Goal: Communication & Community: Share content

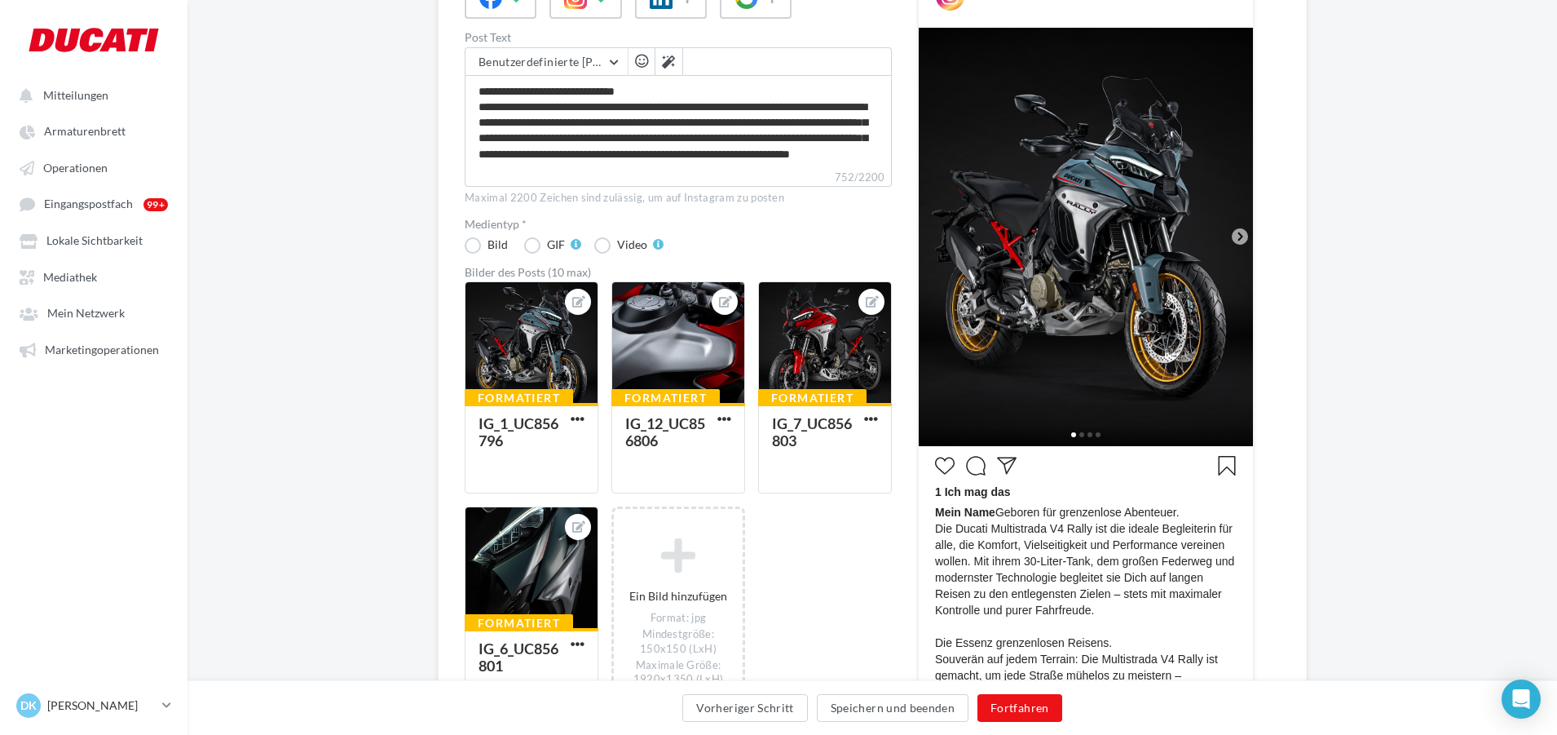
scroll to position [307, 0]
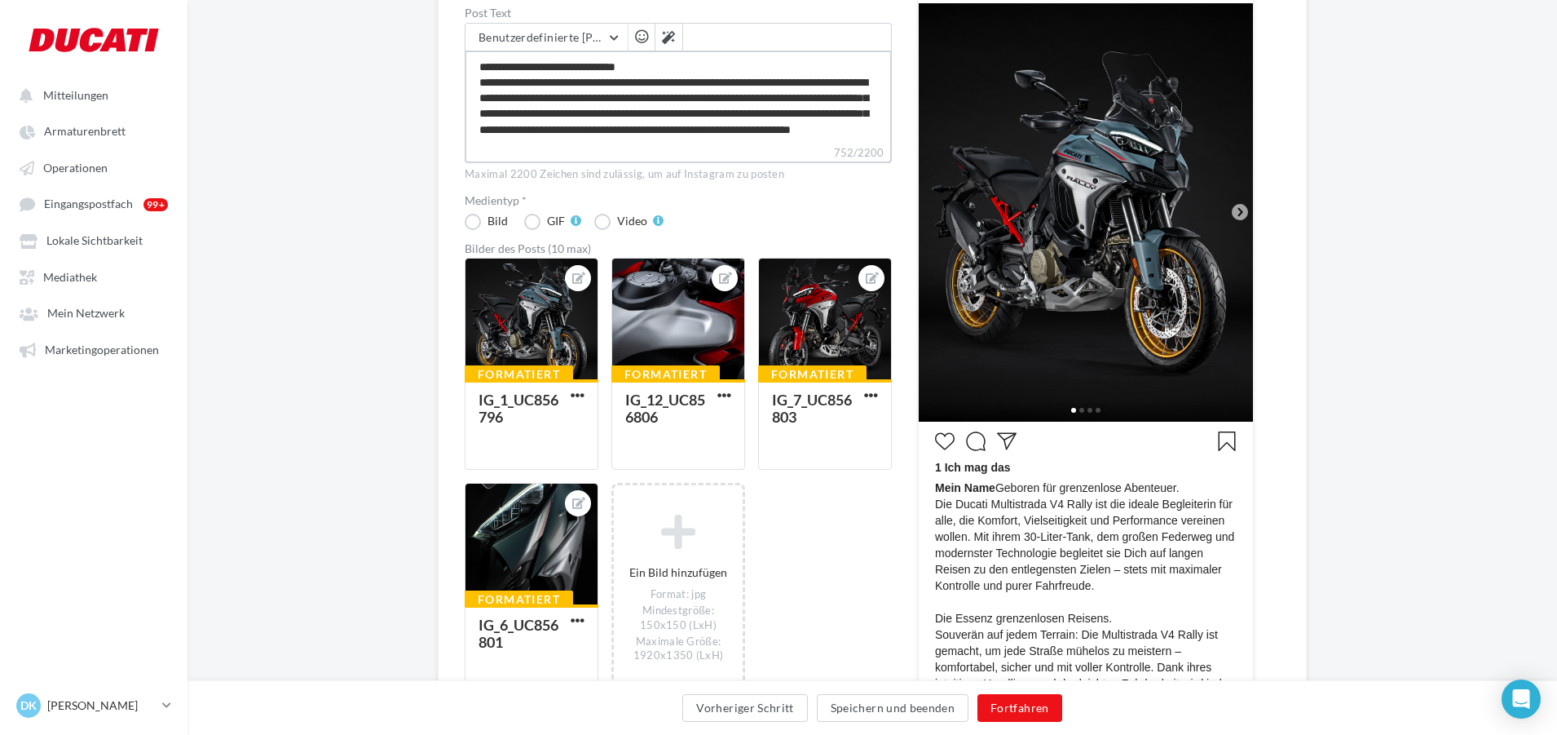
click at [768, 133] on textarea "**********" at bounding box center [678, 98] width 427 height 94
type textarea "**********"
paste textarea "**********"
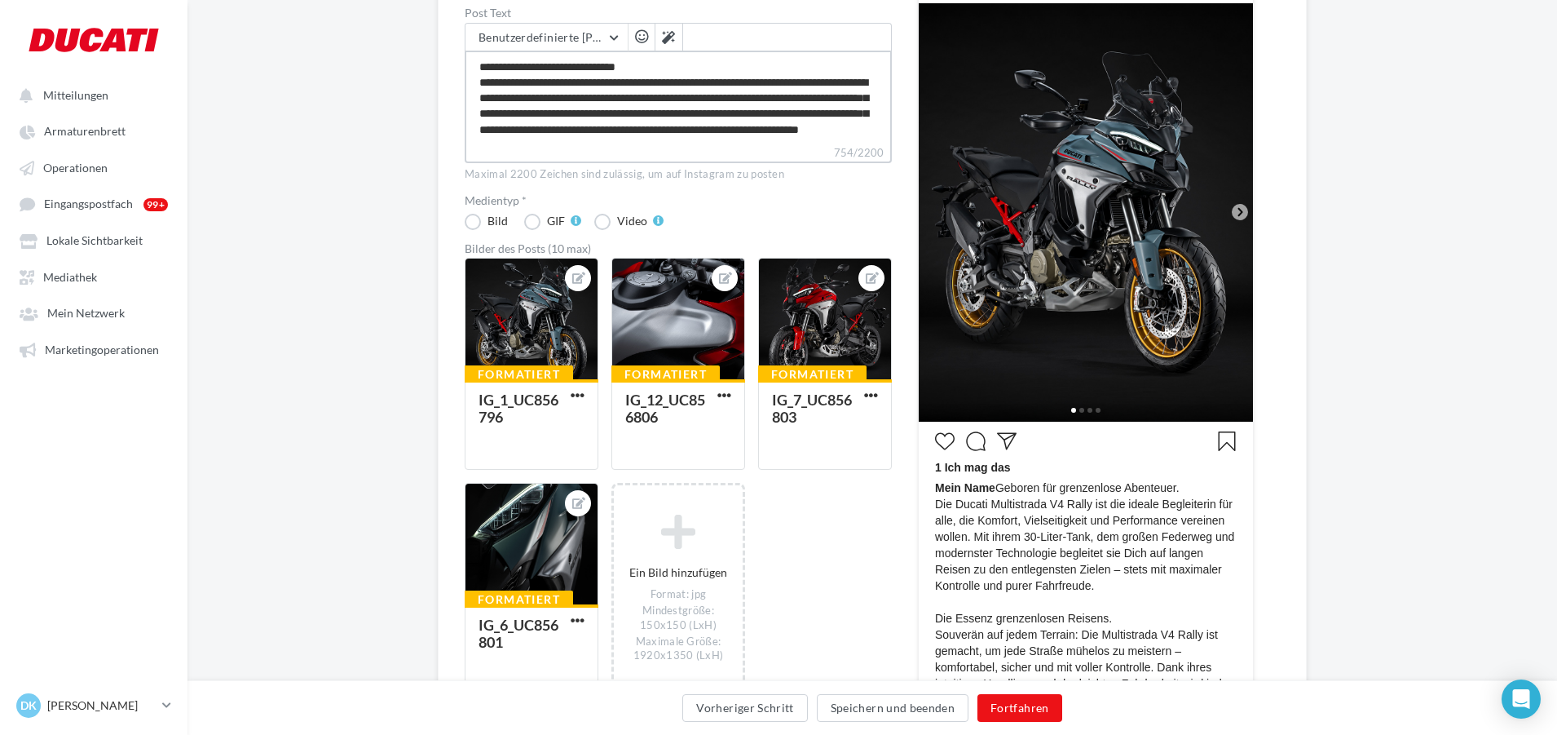
type textarea "**********"
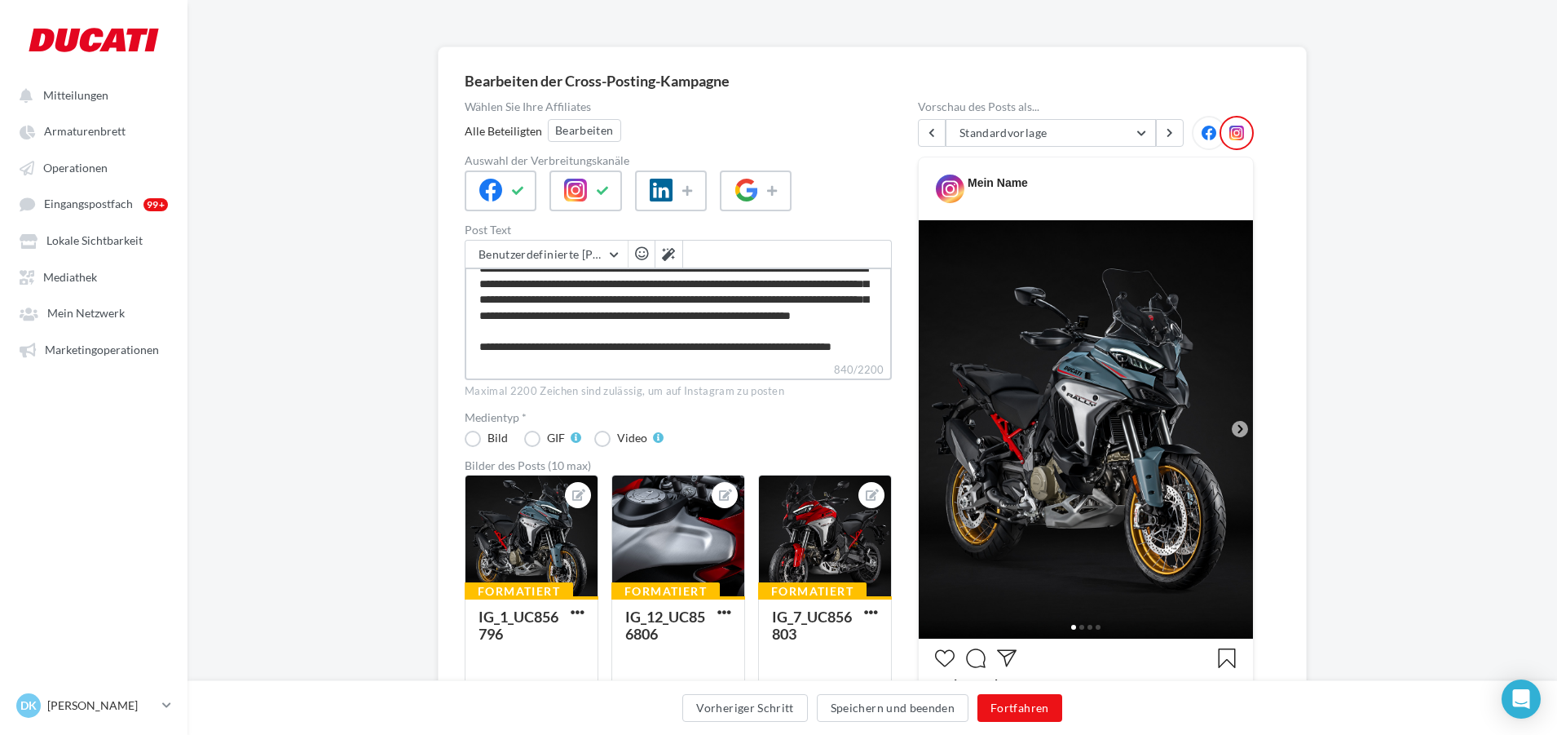
scroll to position [63, 0]
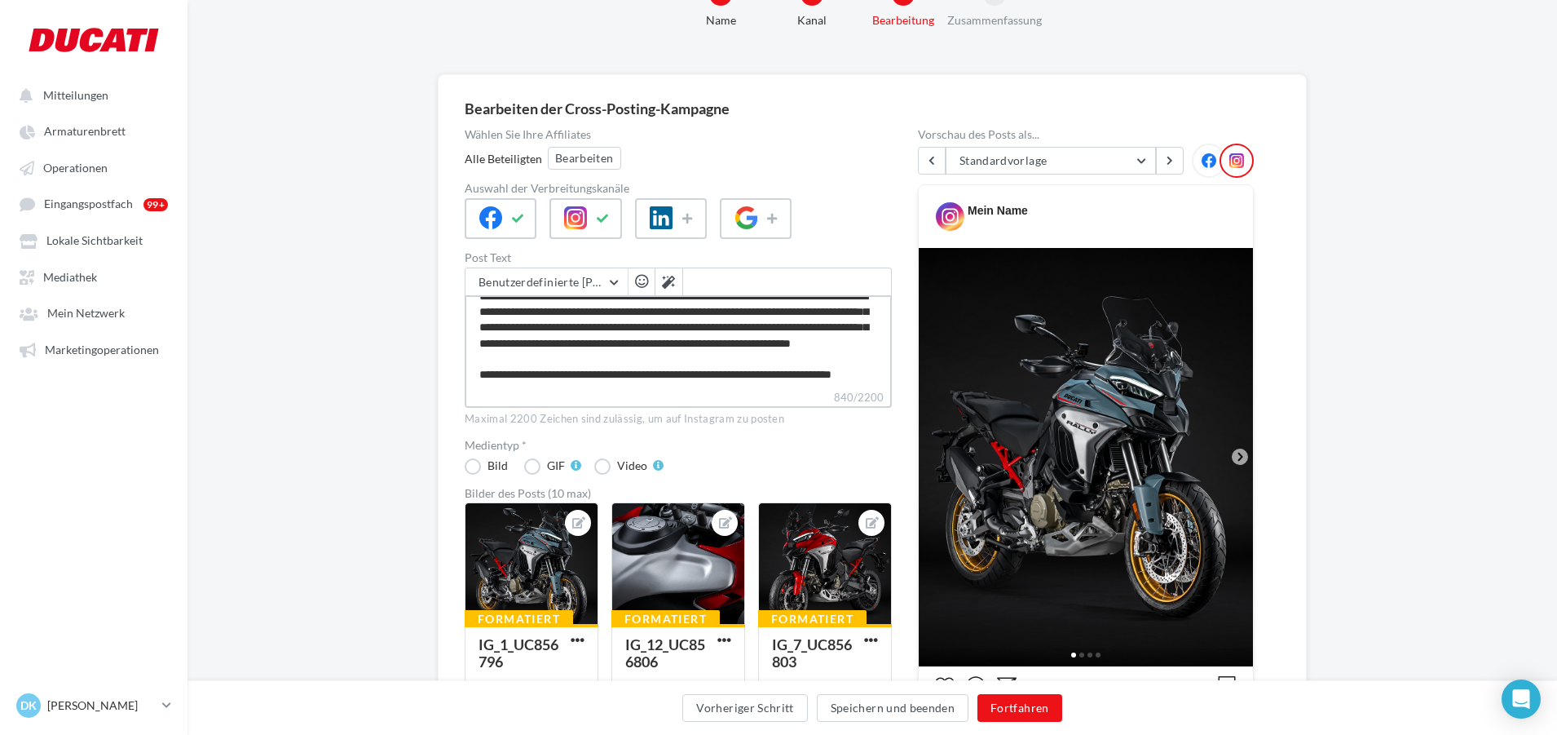
drag, startPoint x: 775, startPoint y: 335, endPoint x: 585, endPoint y: 336, distance: 190.0
click at [585, 336] on textarea "**********" at bounding box center [678, 342] width 427 height 94
type textarea "**********"
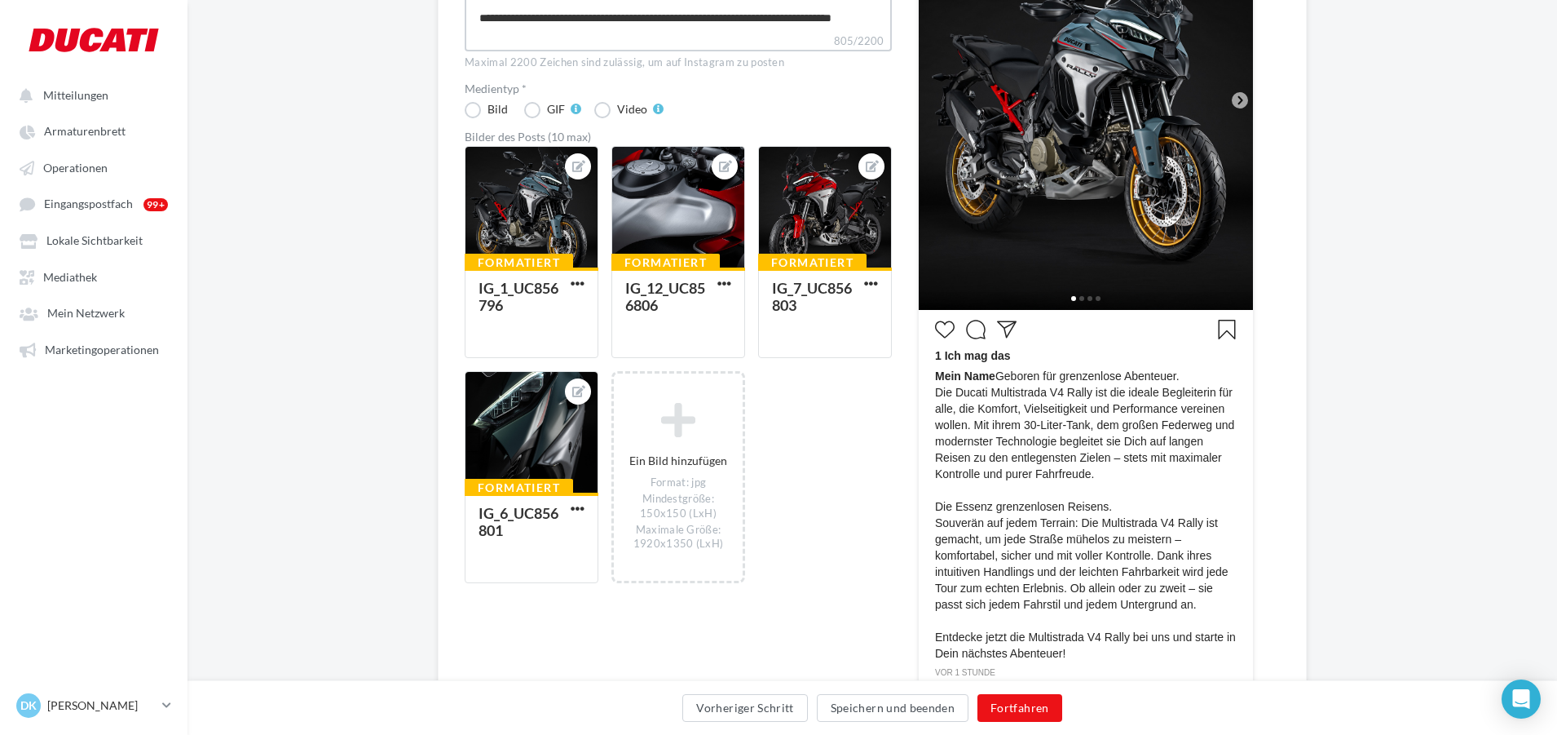
scroll to position [470, 0]
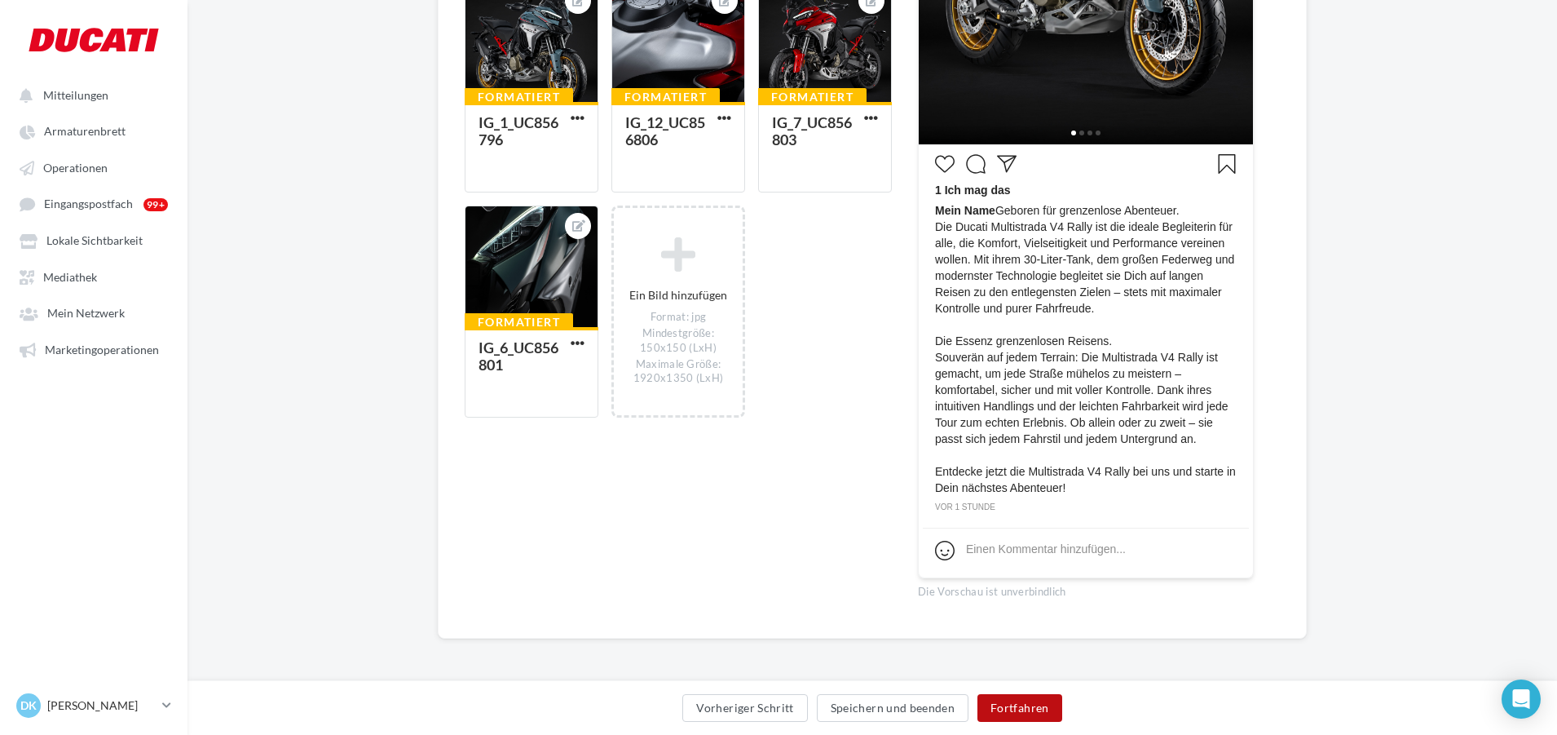
type textarea "**********"
click at [994, 715] on button "Fortfahren" at bounding box center [1020, 708] width 85 height 28
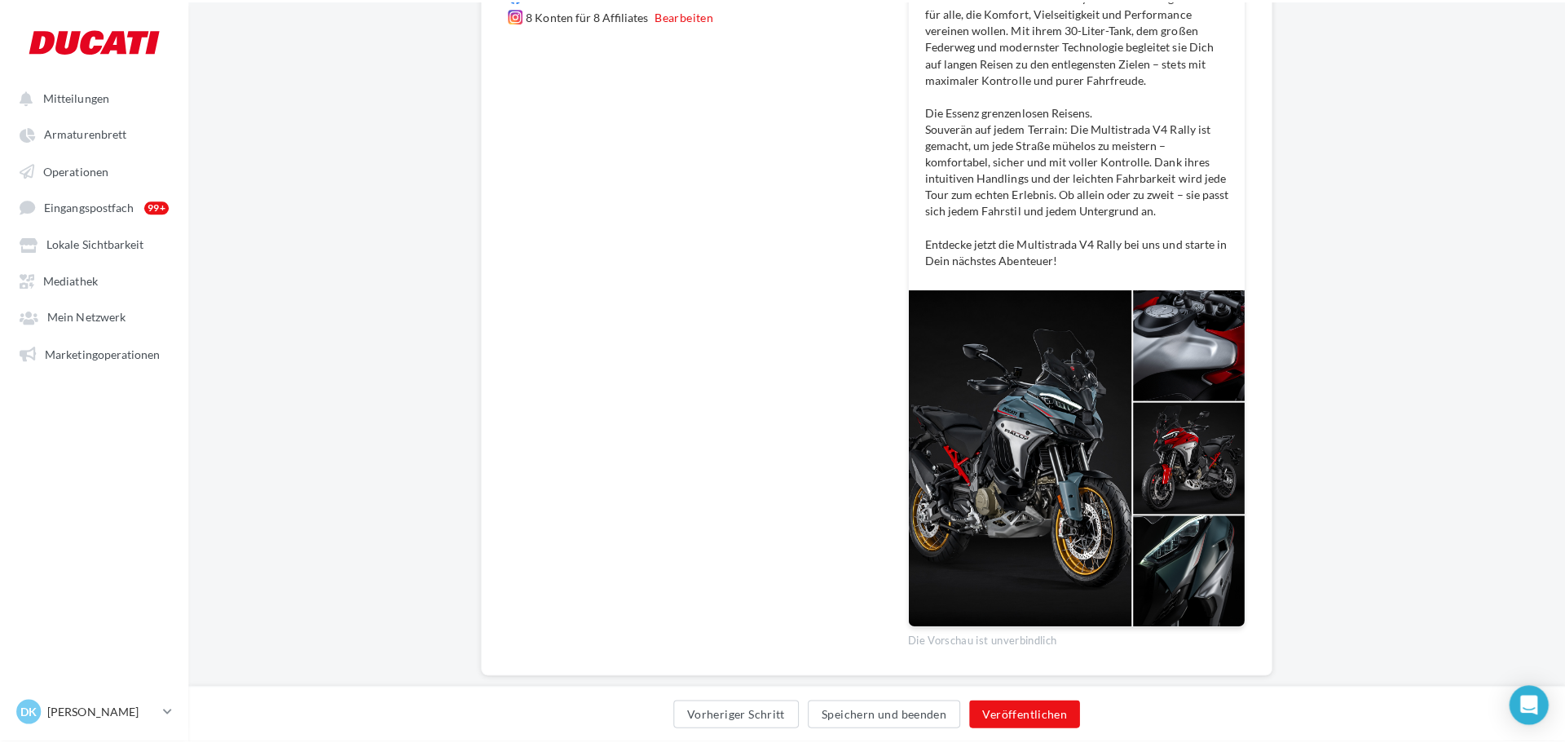
scroll to position [326, 0]
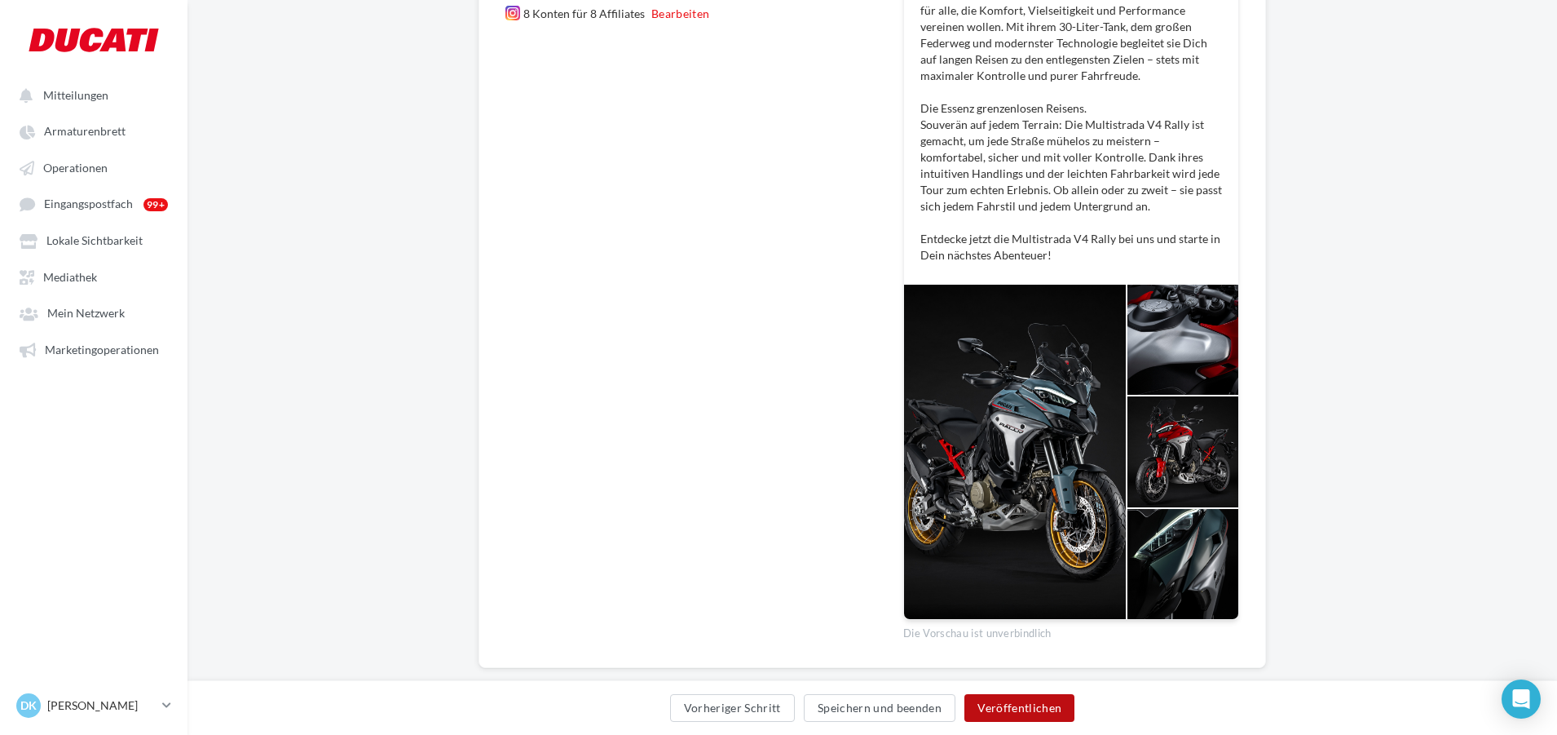
click at [997, 710] on button "Veröffentlichen" at bounding box center [1019, 708] width 110 height 28
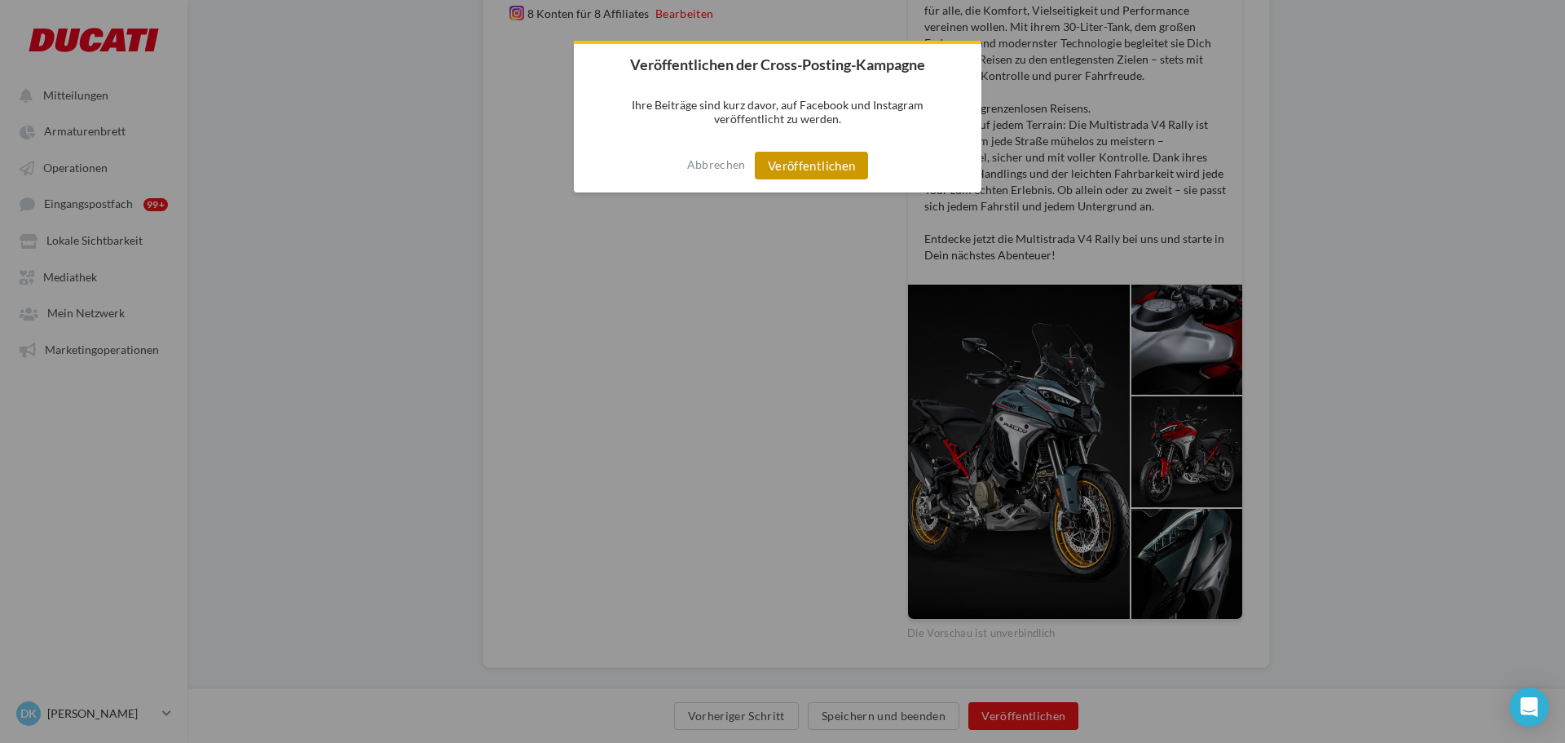
click at [803, 157] on button "Veröffentlichen" at bounding box center [812, 166] width 114 height 28
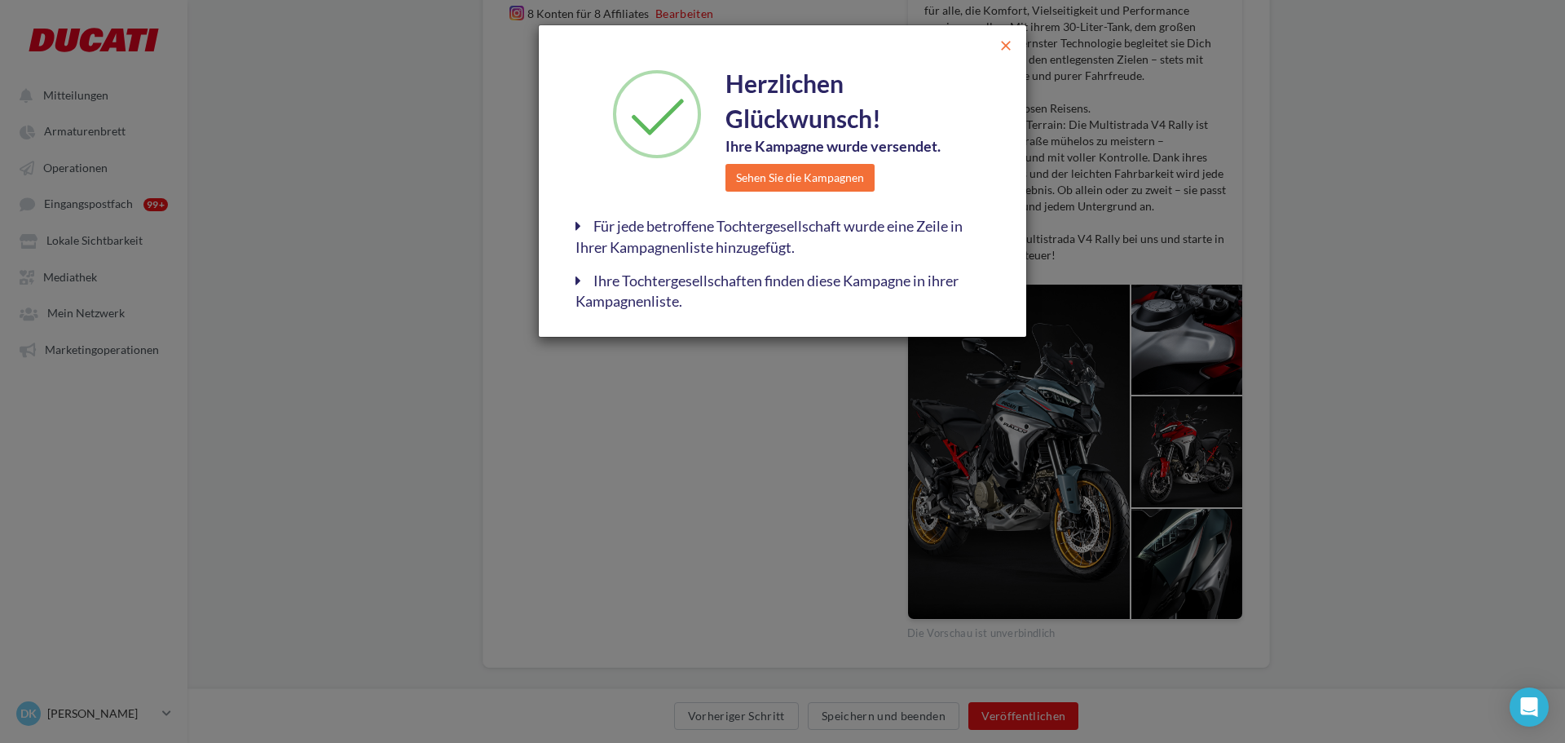
click at [1006, 47] on span "close" at bounding box center [1006, 46] width 16 height 16
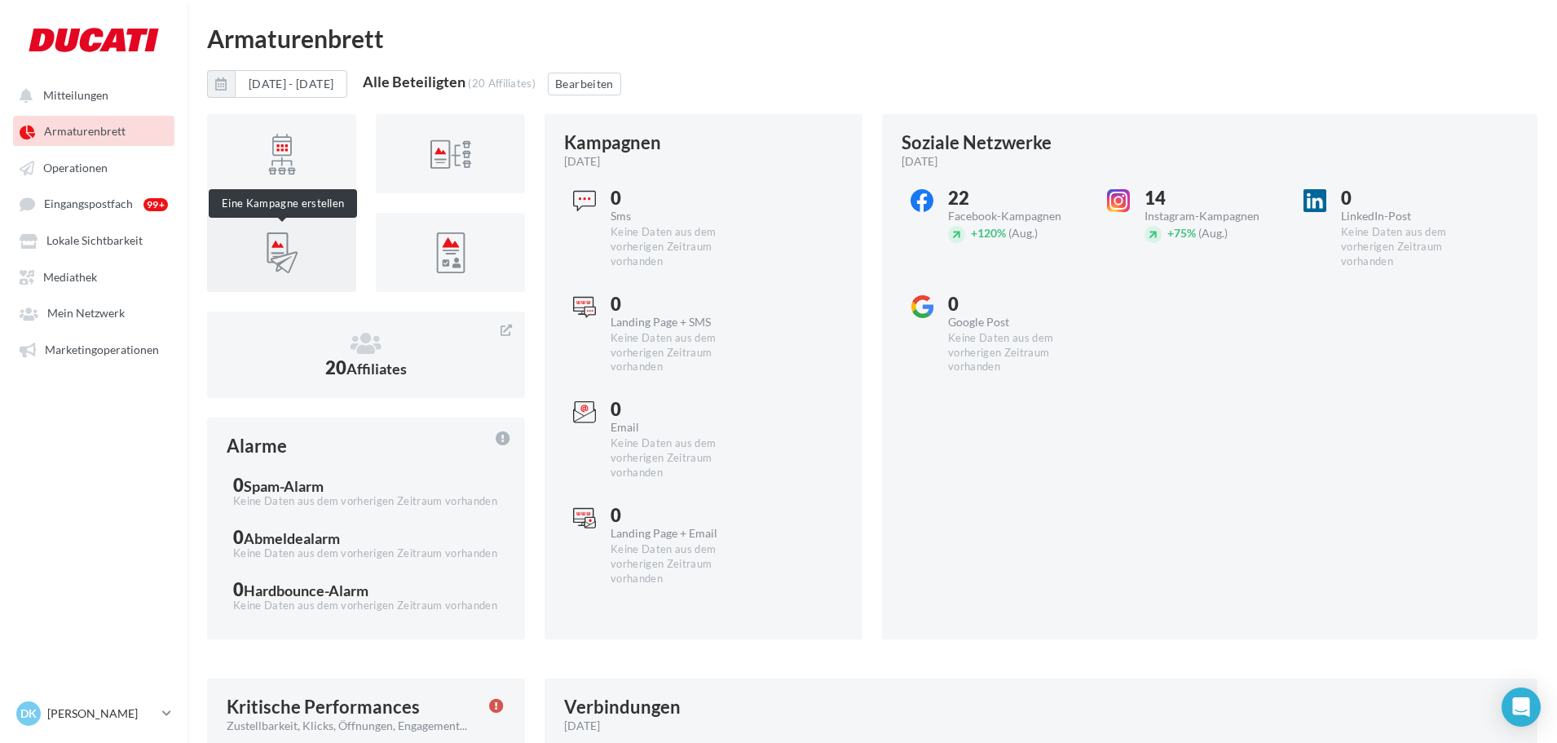
click at [249, 256] on div at bounding box center [281, 252] width 123 height 53
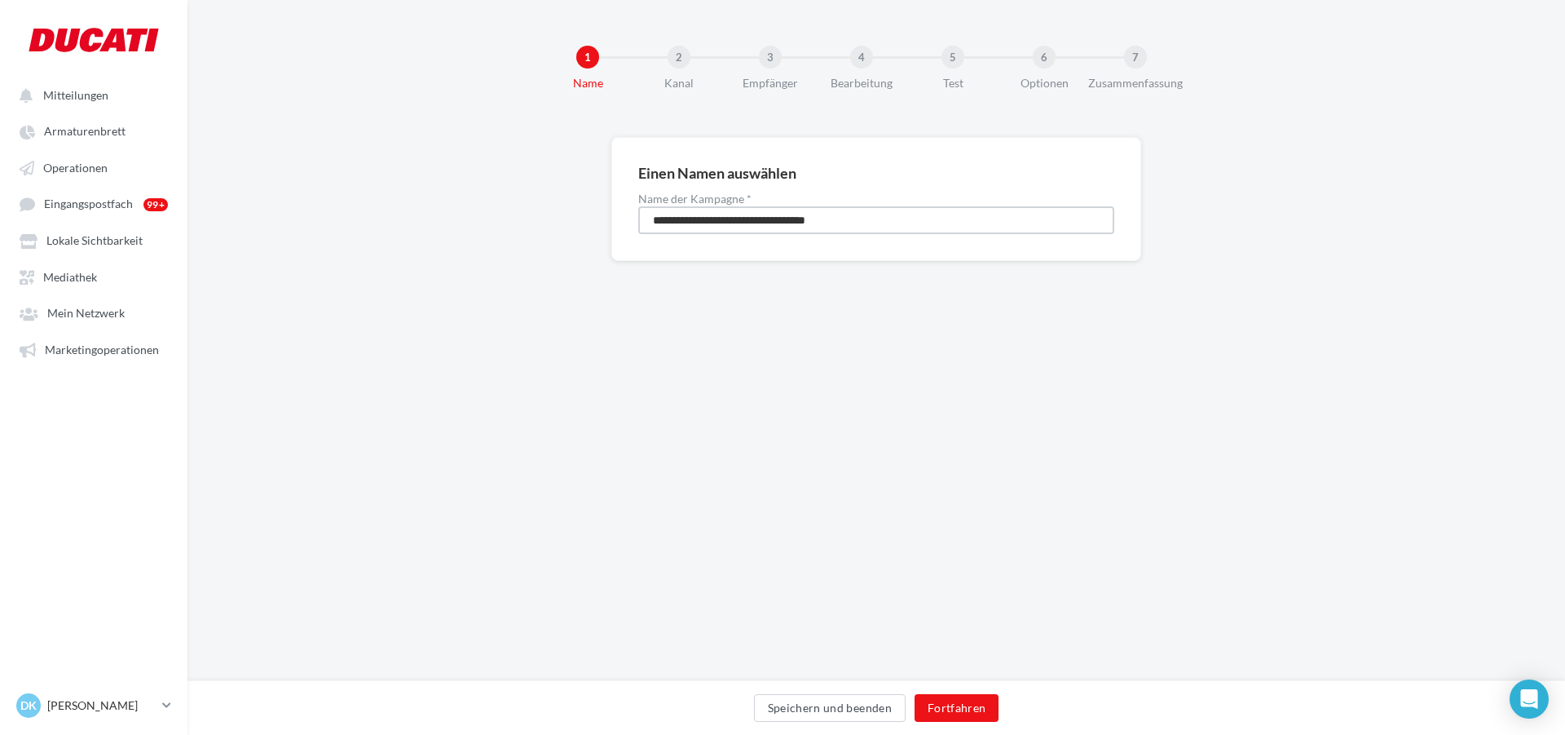
drag, startPoint x: 891, startPoint y: 218, endPoint x: 502, endPoint y: 219, distance: 388.9
click at [502, 219] on div "**********" at bounding box center [877, 225] width 1378 height 176
type input "**********"
click at [940, 714] on button "Fortfahren" at bounding box center [957, 708] width 85 height 28
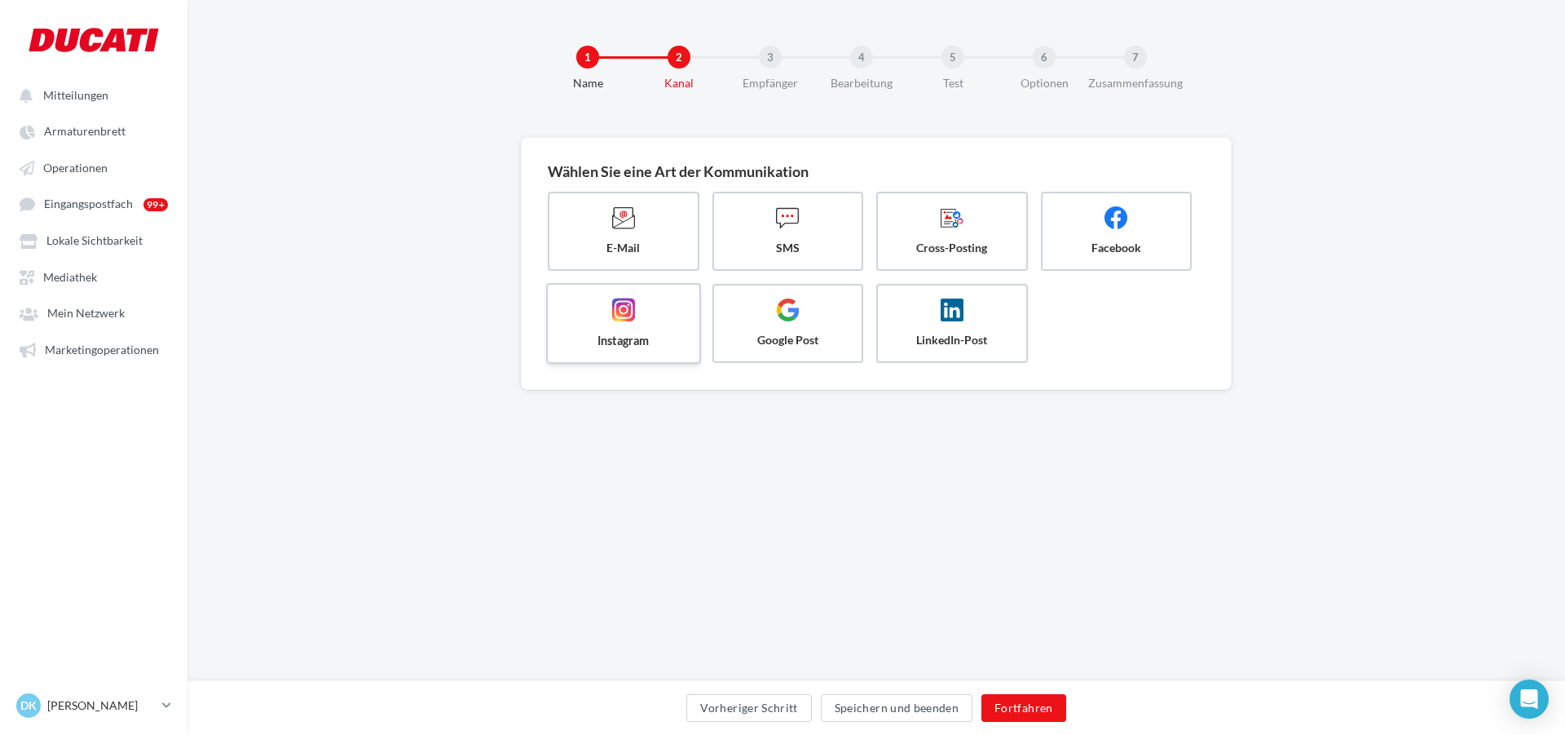
click at [650, 344] on span "Instagram" at bounding box center [624, 340] width 124 height 16
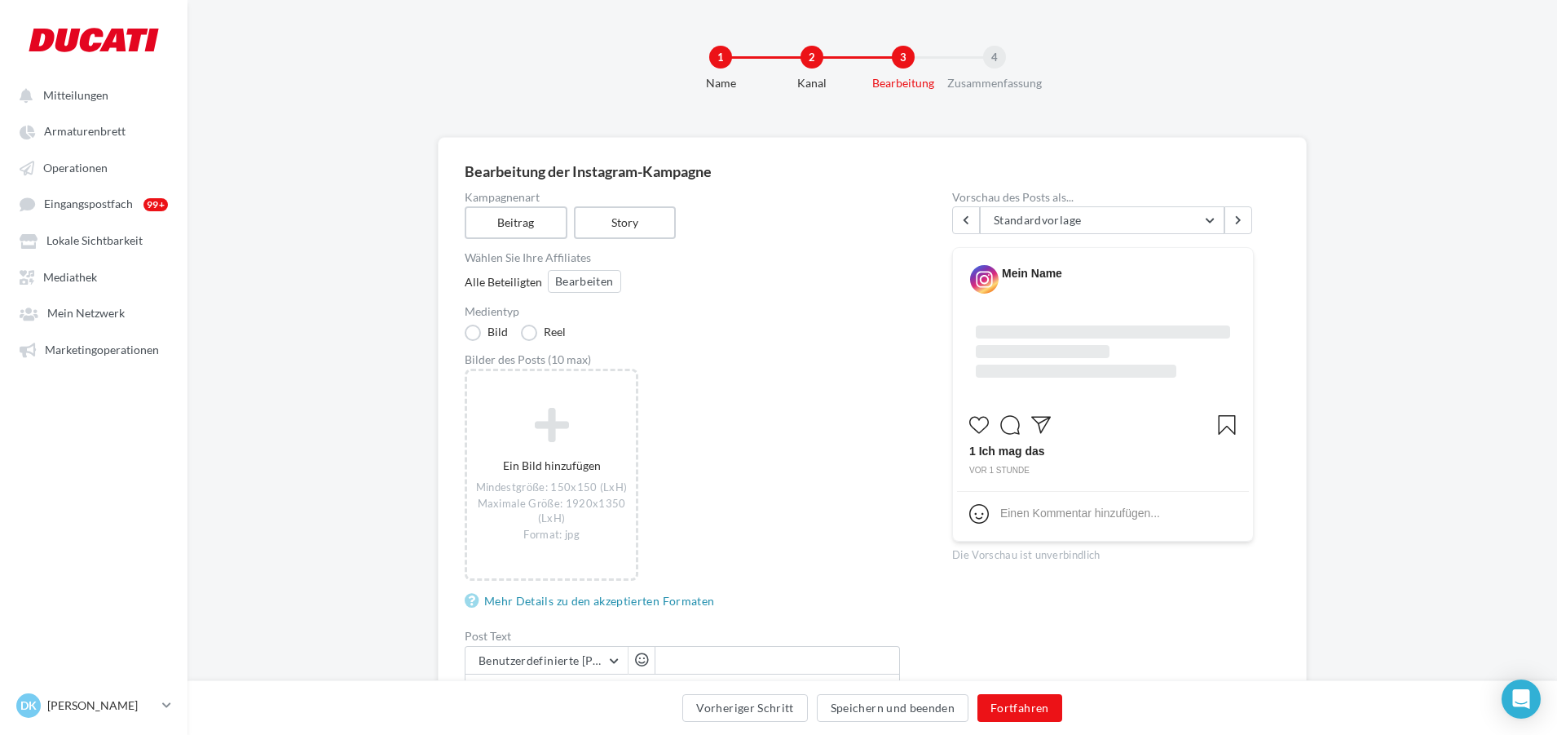
click at [810, 64] on div "2" at bounding box center [812, 57] width 23 height 23
click at [805, 53] on div "2" at bounding box center [812, 57] width 23 height 23
click at [909, 49] on div "3" at bounding box center [903, 57] width 23 height 23
click at [901, 58] on div "3" at bounding box center [903, 57] width 23 height 23
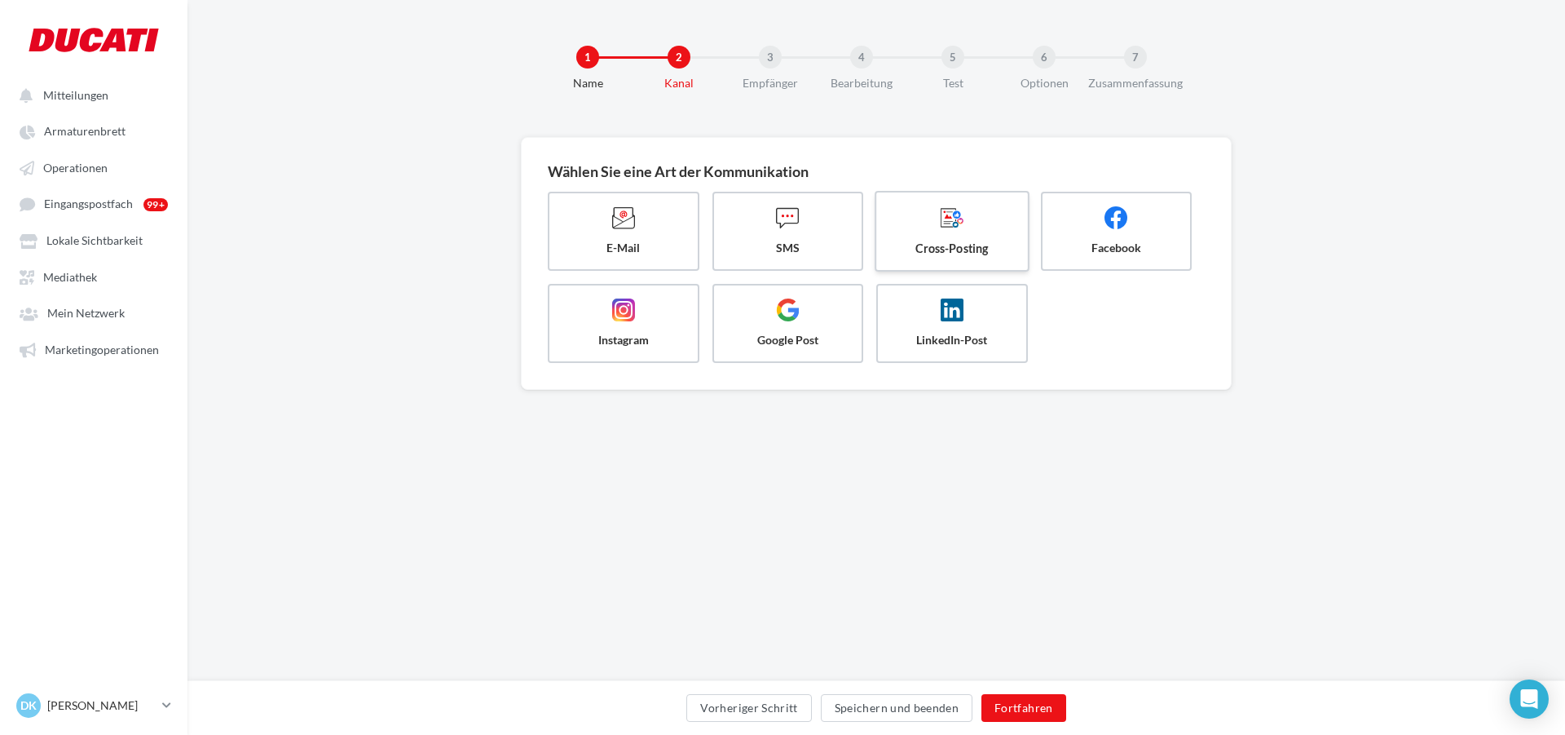
click at [911, 238] on label "Cross-Posting" at bounding box center [952, 231] width 154 height 81
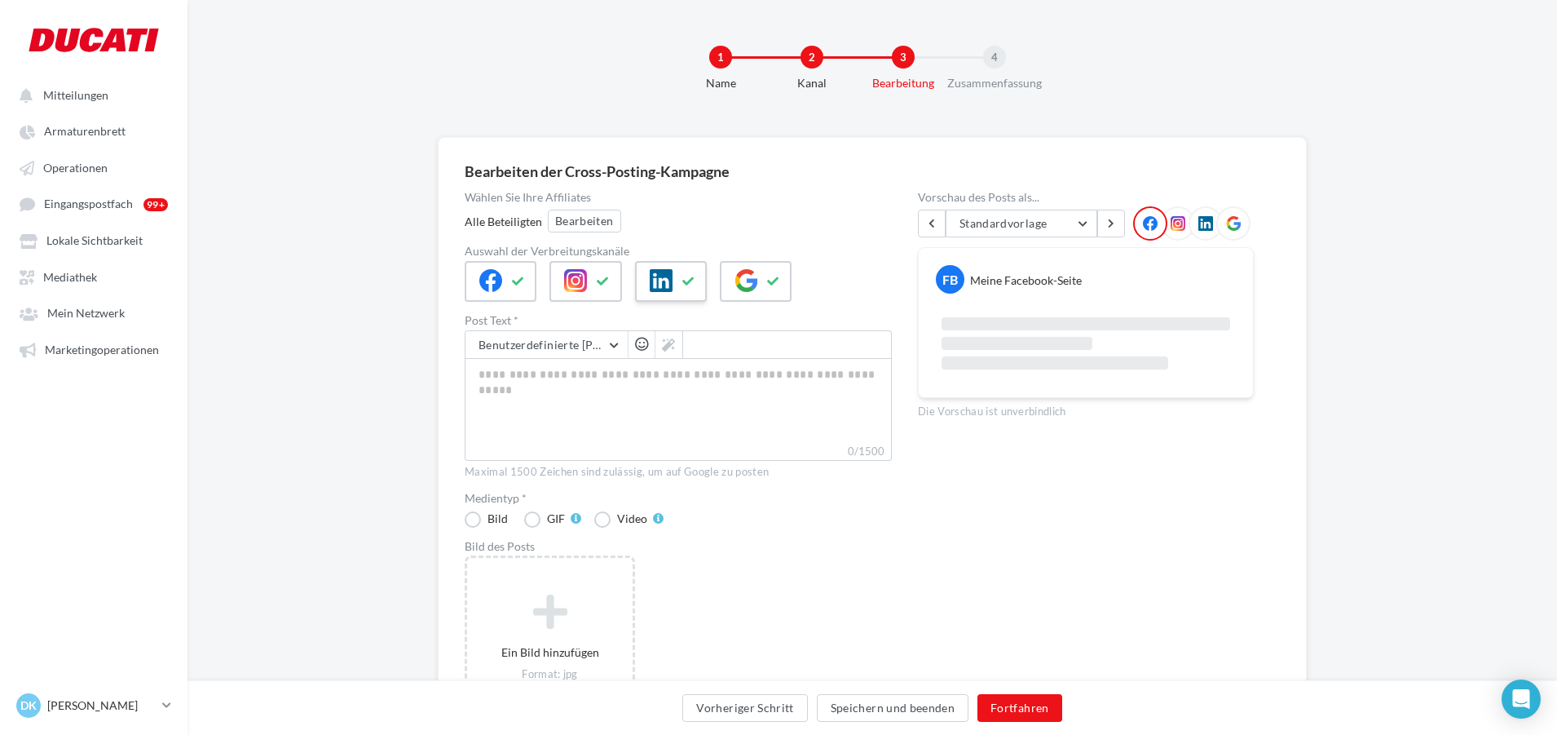
click at [682, 278] on icon at bounding box center [688, 281] width 13 height 11
click at [749, 279] on icon at bounding box center [746, 280] width 23 height 23
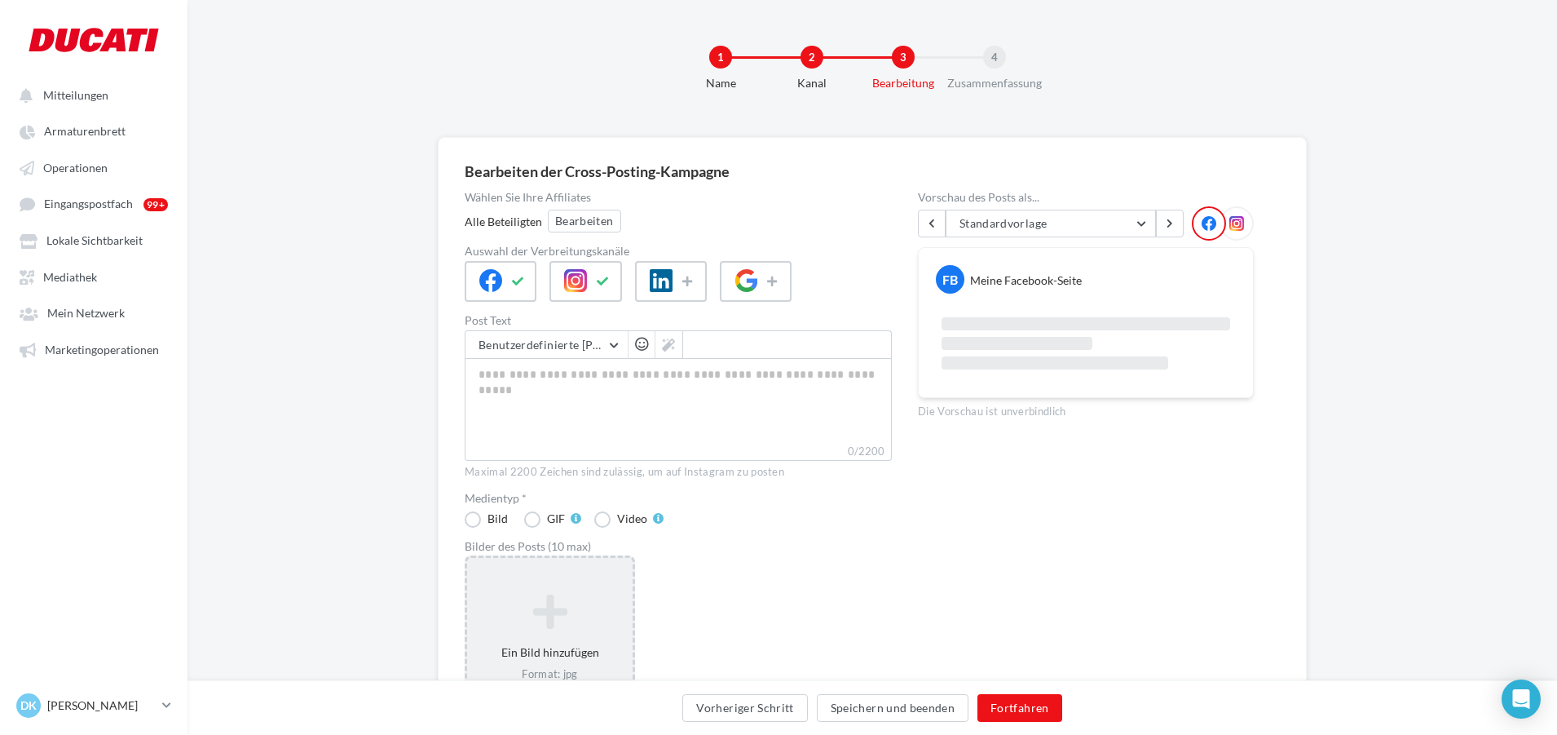
click at [543, 609] on icon at bounding box center [550, 611] width 152 height 39
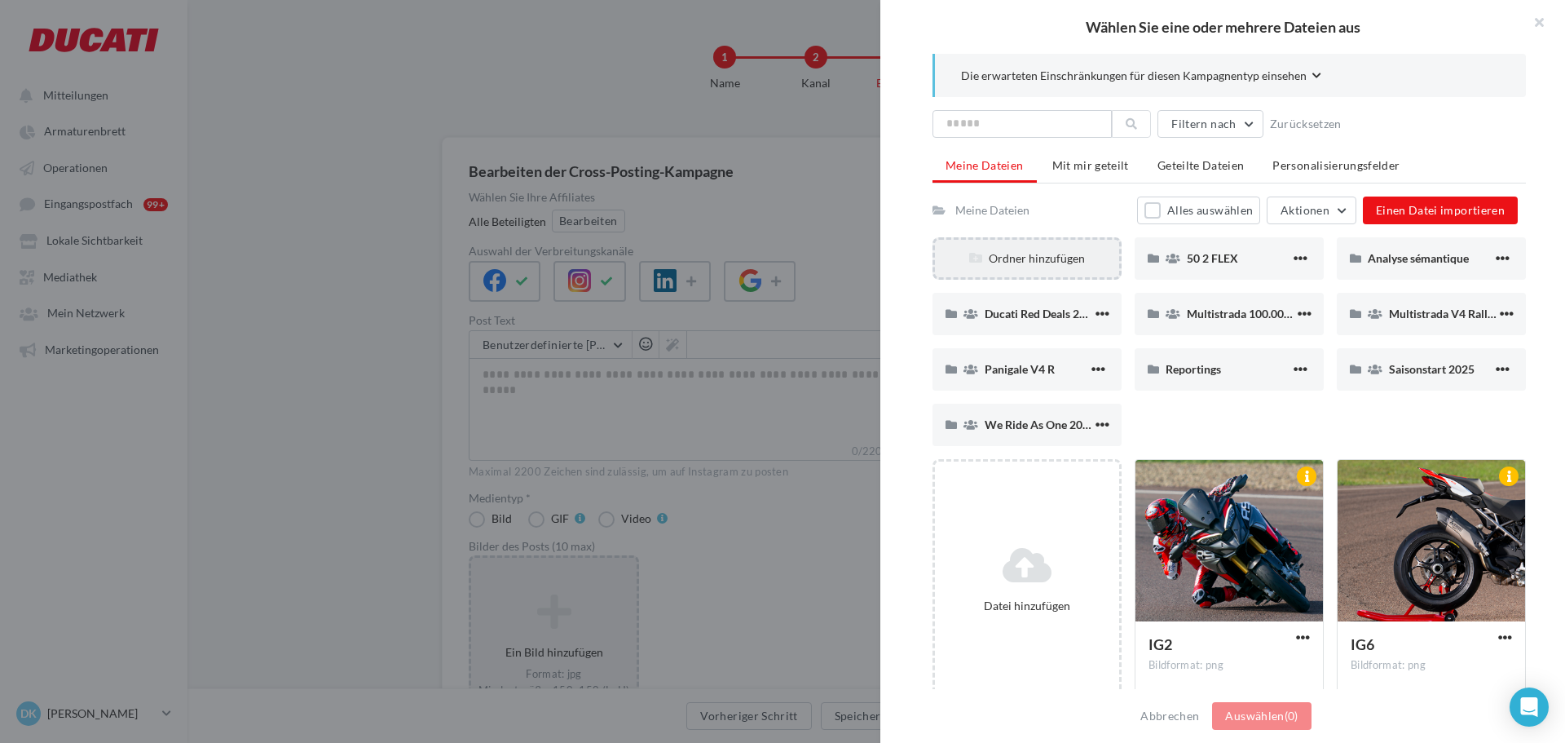
click at [1000, 250] on div "Ordner hinzufügen" at bounding box center [1027, 258] width 184 height 16
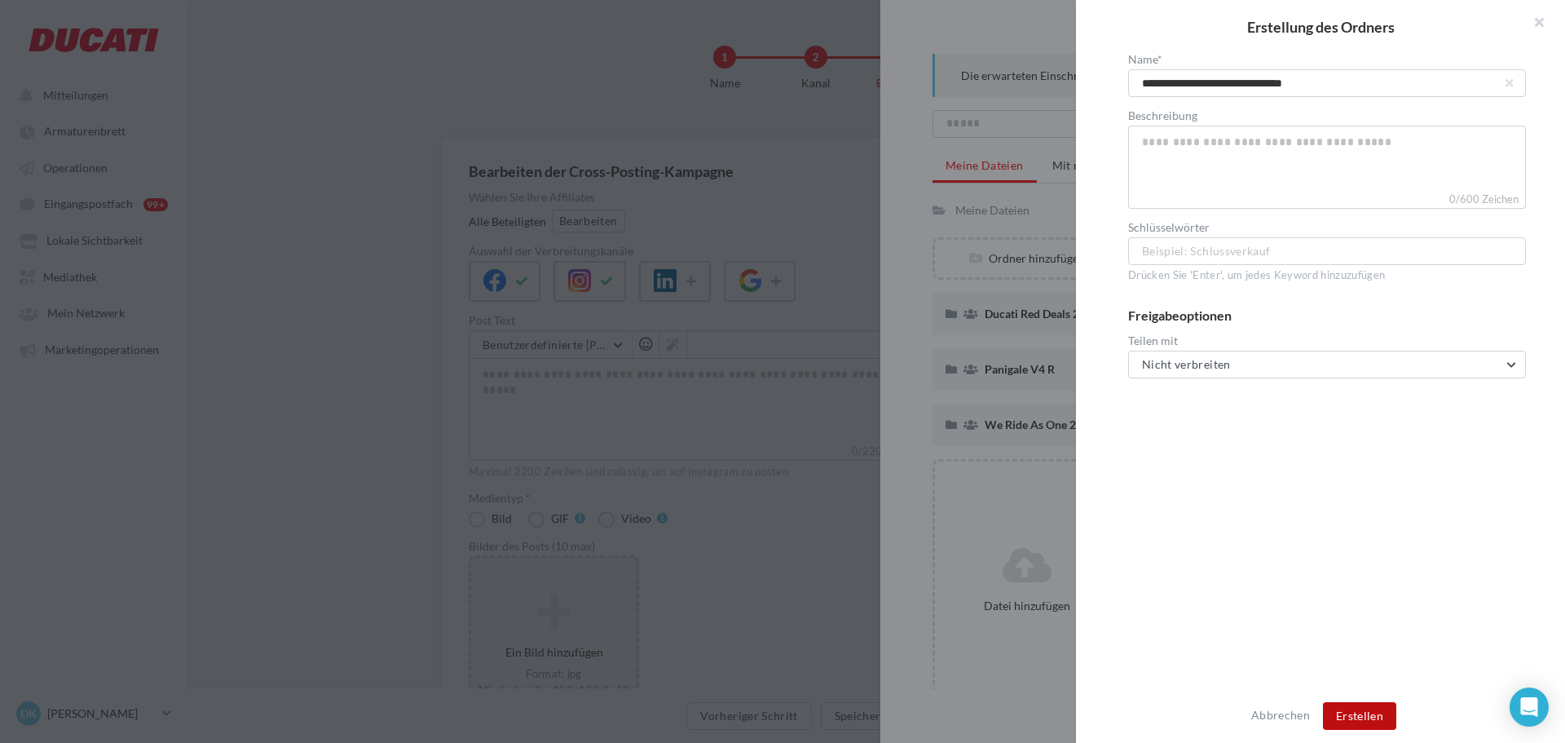
type input "**********"
click at [1372, 712] on button "Erstellen" at bounding box center [1359, 716] width 73 height 28
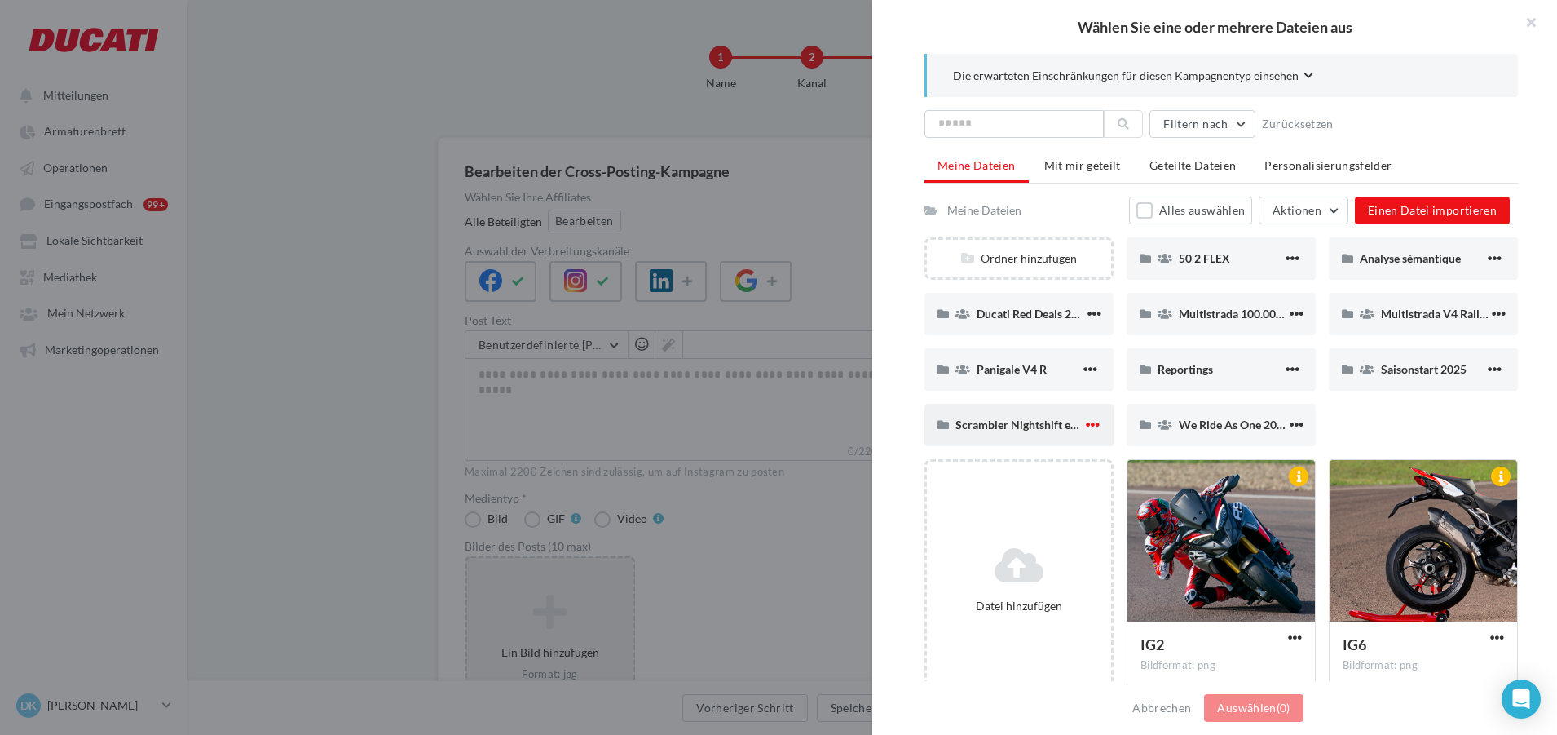
click at [1087, 418] on span "button" at bounding box center [1093, 424] width 14 height 14
click at [997, 454] on button "Informationen bearbeiten" at bounding box center [1011, 458] width 183 height 42
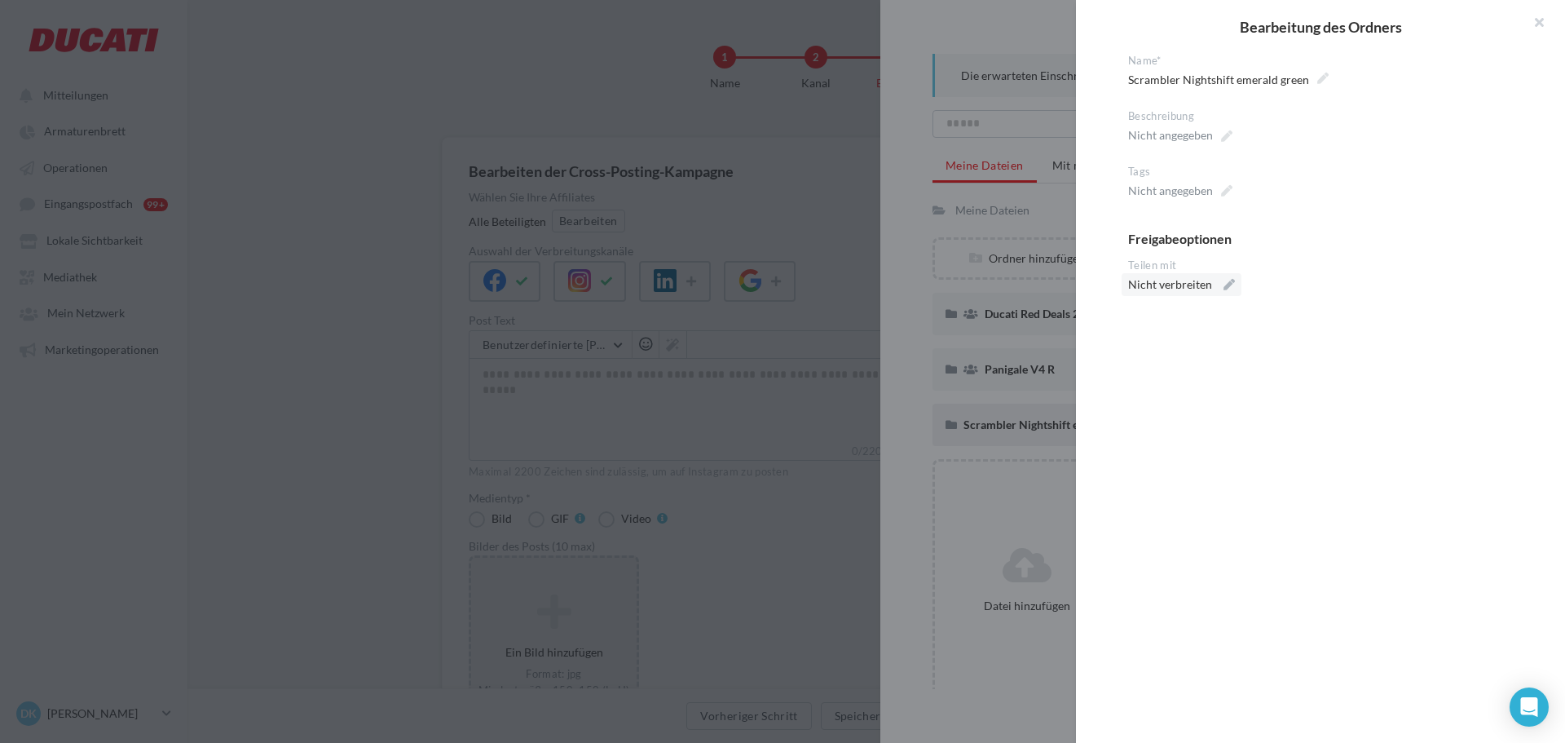
click at [1172, 287] on div "Nicht verbreiten" at bounding box center [1170, 284] width 84 height 16
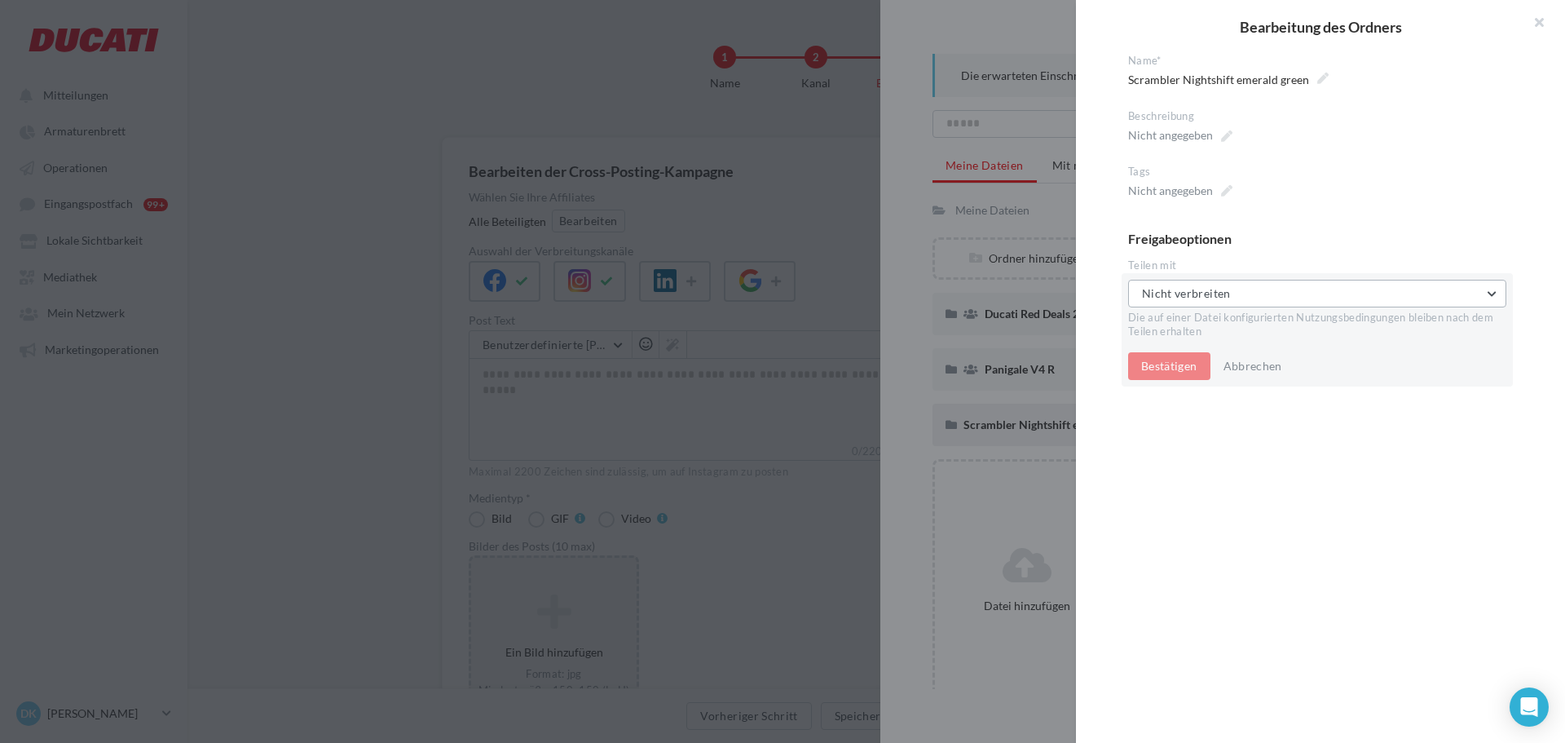
click at [1159, 297] on span "Nicht verbreiten" at bounding box center [1186, 293] width 89 height 14
click at [1159, 377] on span "An alle ausstrahlen" at bounding box center [1202, 377] width 96 height 14
click at [1170, 362] on button "Teilen" at bounding box center [1157, 366] width 58 height 28
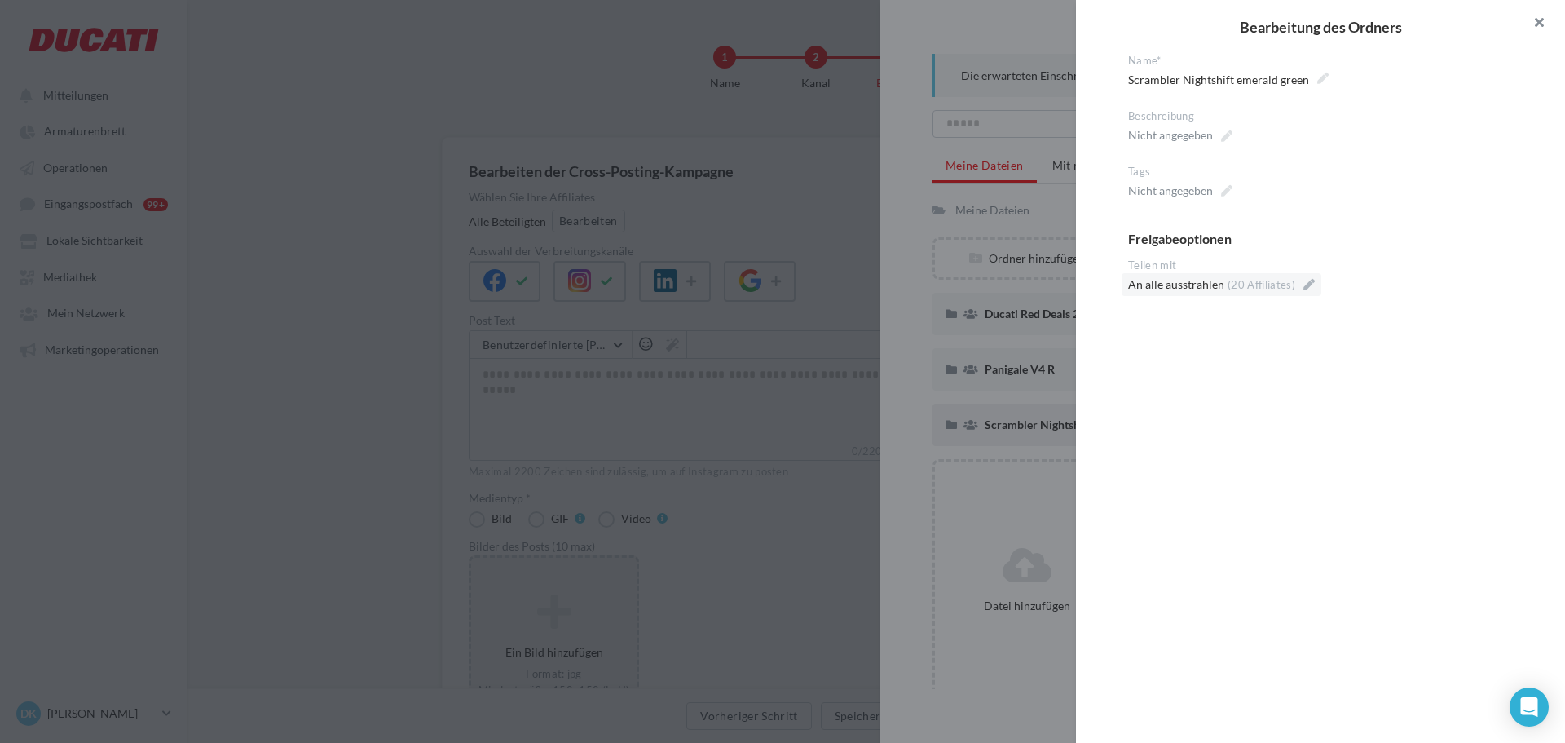
click at [1534, 24] on button "button" at bounding box center [1532, 24] width 65 height 49
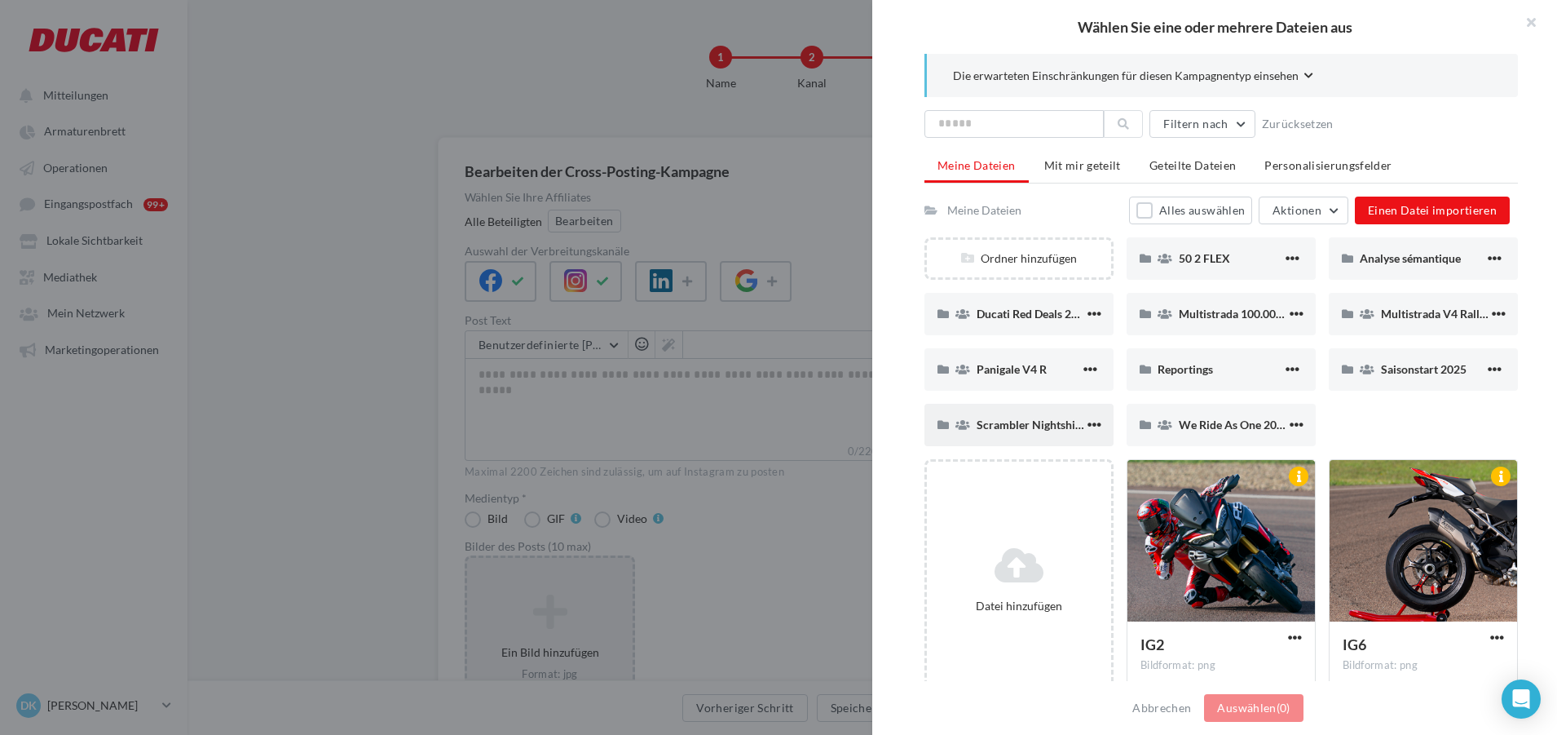
click at [1037, 405] on div "Scrambler Nightshift emerald green" at bounding box center [1019, 425] width 189 height 42
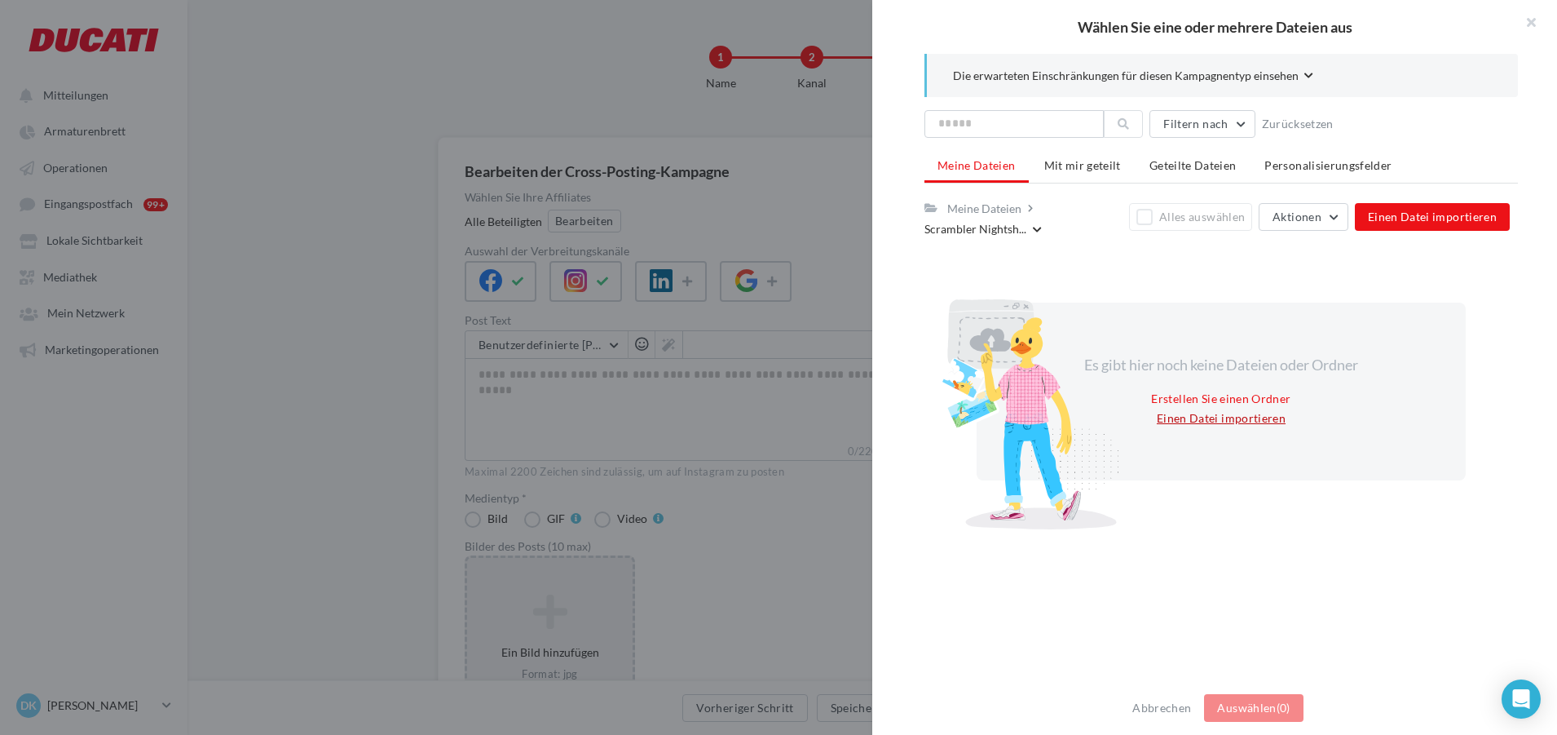
click at [1194, 428] on button "Einen Datei importieren" at bounding box center [1221, 418] width 142 height 20
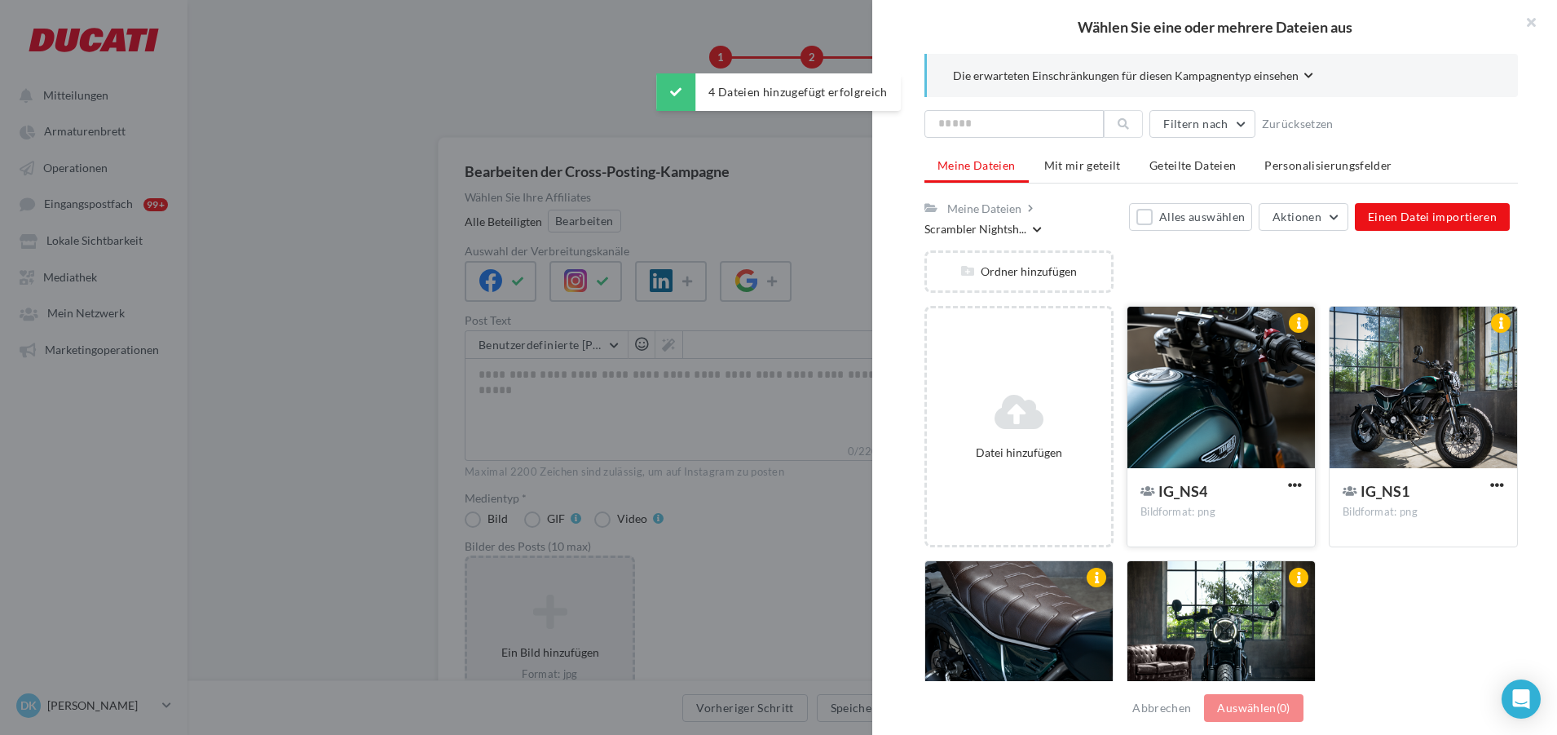
scroll to position [82, 0]
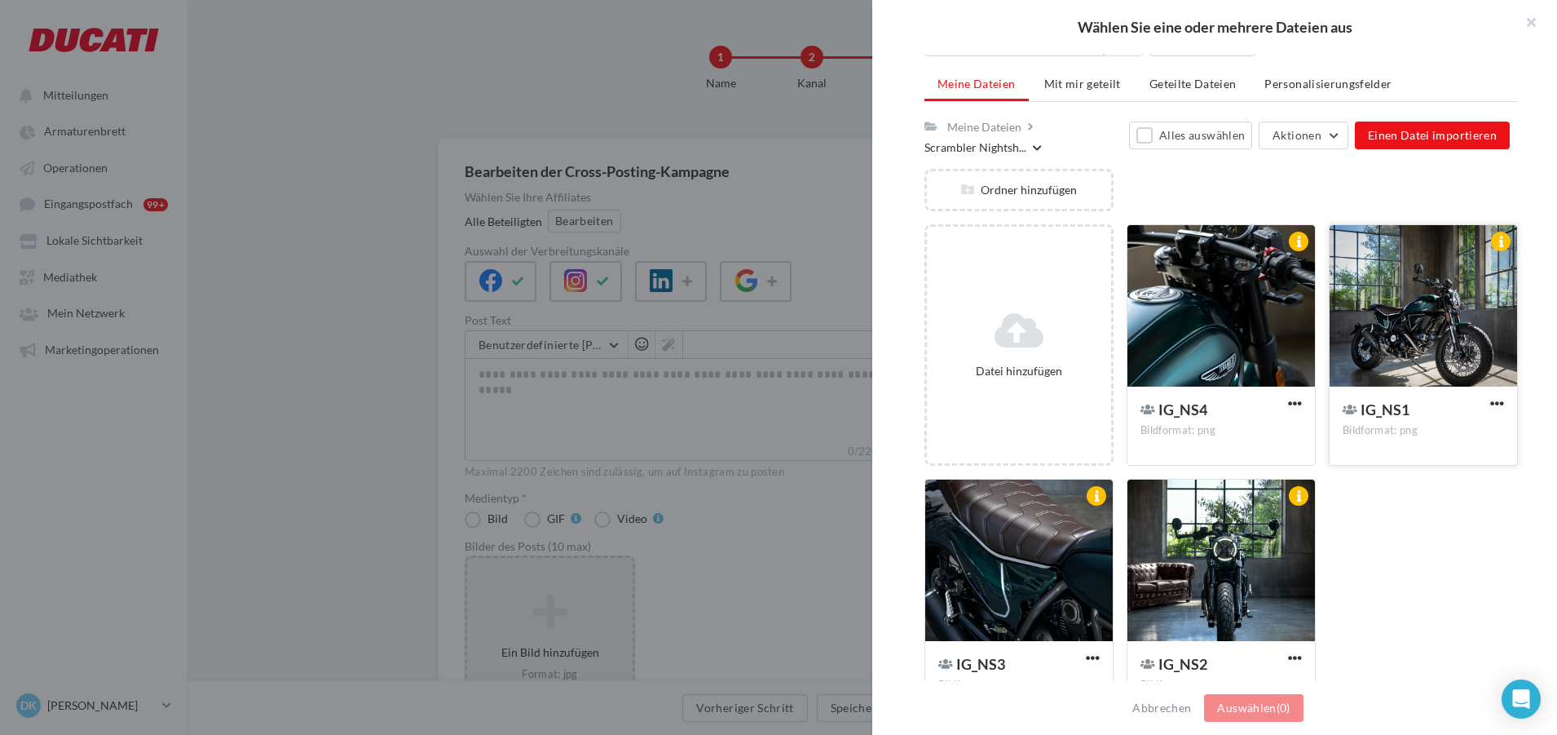
click at [1432, 310] on div at bounding box center [1424, 306] width 188 height 163
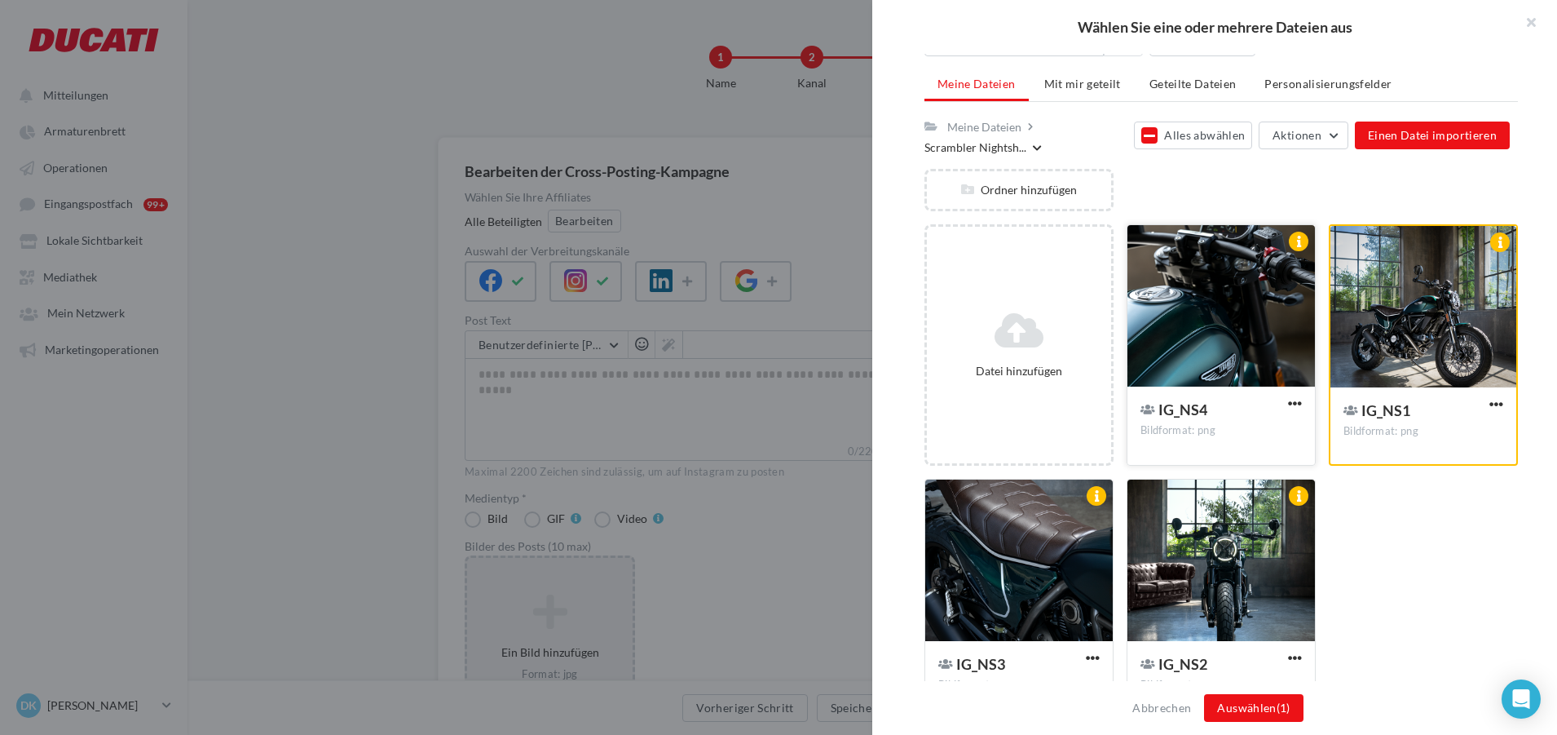
click at [1189, 322] on div at bounding box center [1222, 306] width 188 height 163
click at [1221, 515] on div at bounding box center [1222, 560] width 188 height 163
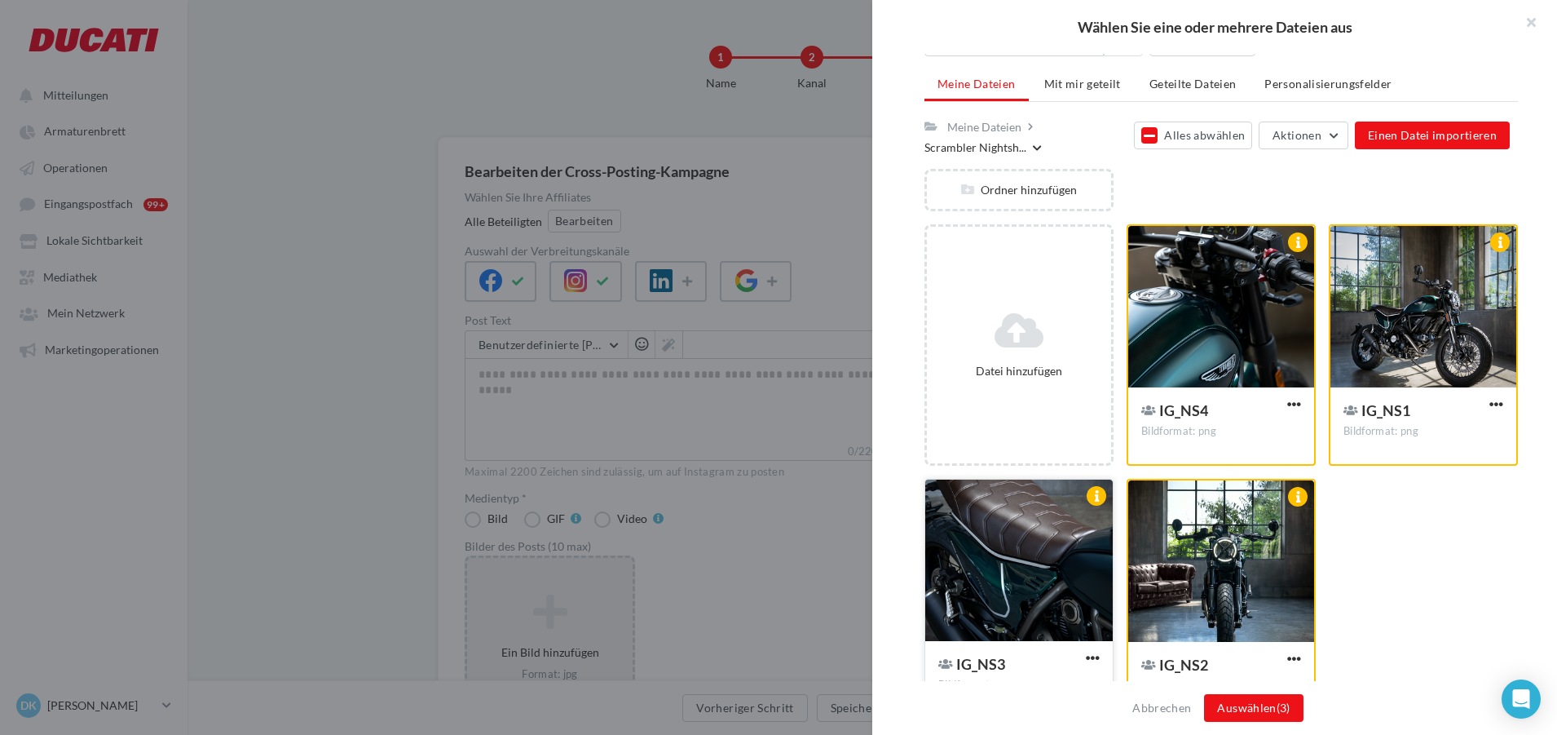
click at [1003, 564] on div at bounding box center [1019, 560] width 188 height 163
click at [1250, 707] on button "Auswählen (4)" at bounding box center [1253, 708] width 99 height 28
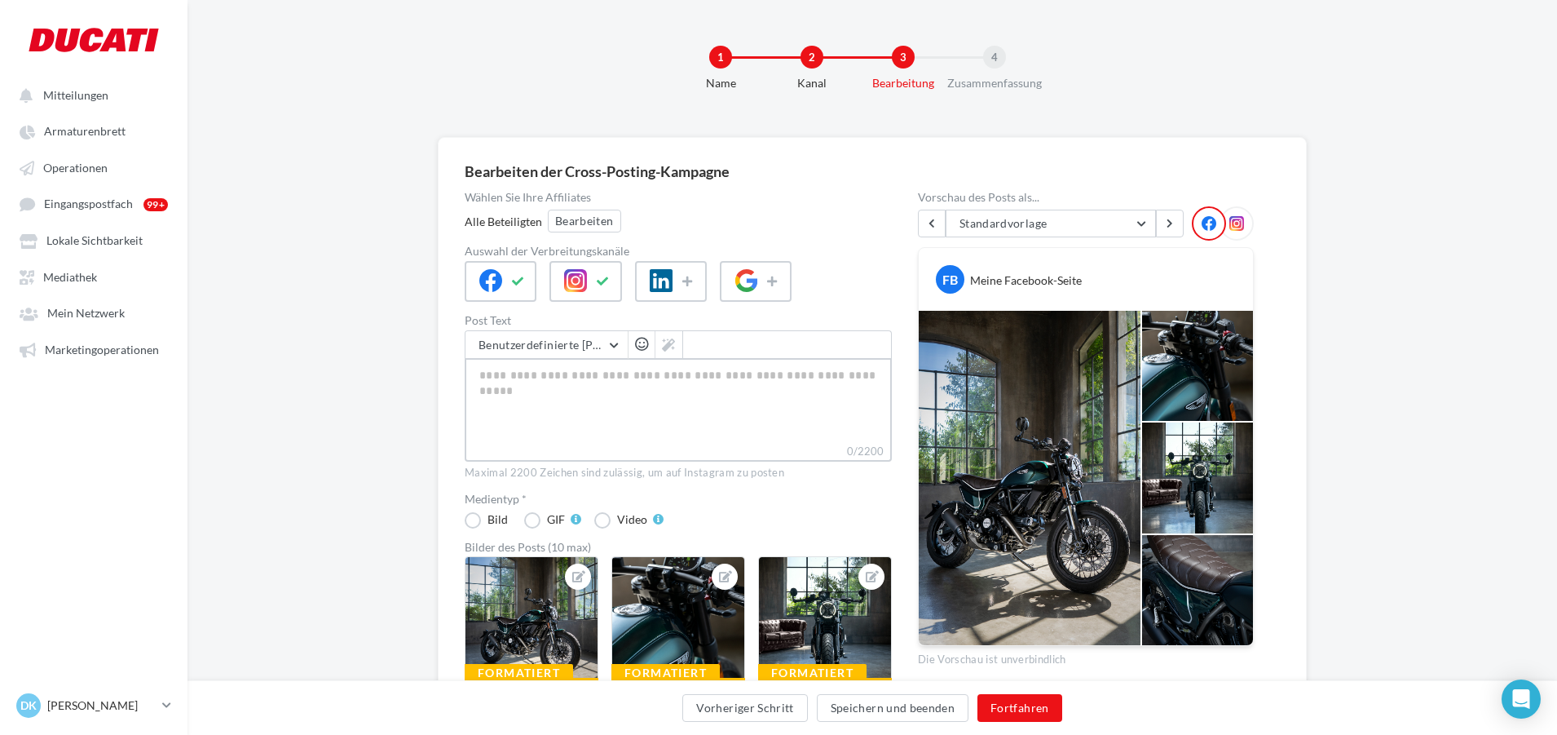
click at [523, 394] on textarea "0/2200" at bounding box center [678, 400] width 427 height 85
paste textarea "**********"
type textarea "**********"
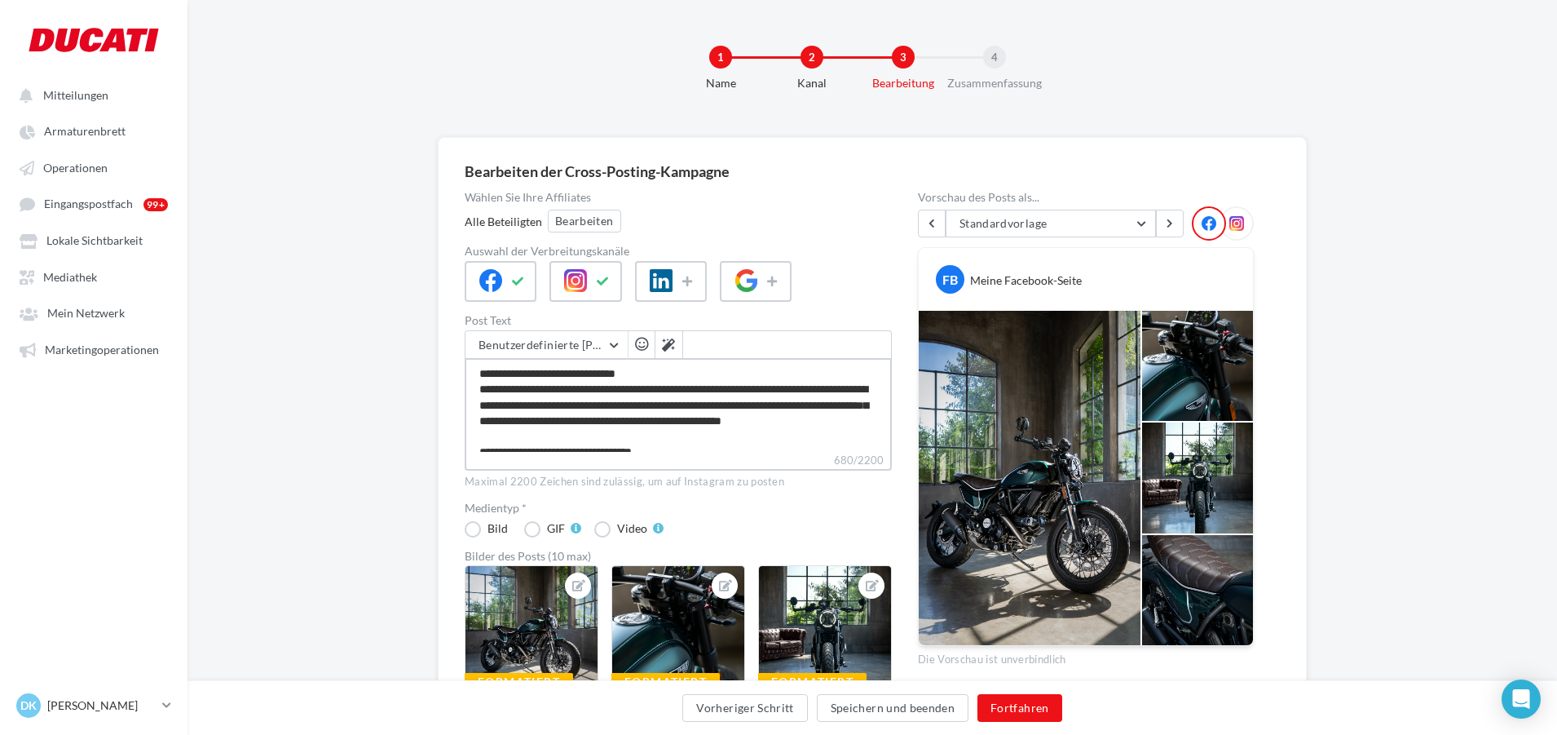
scroll to position [134, 0]
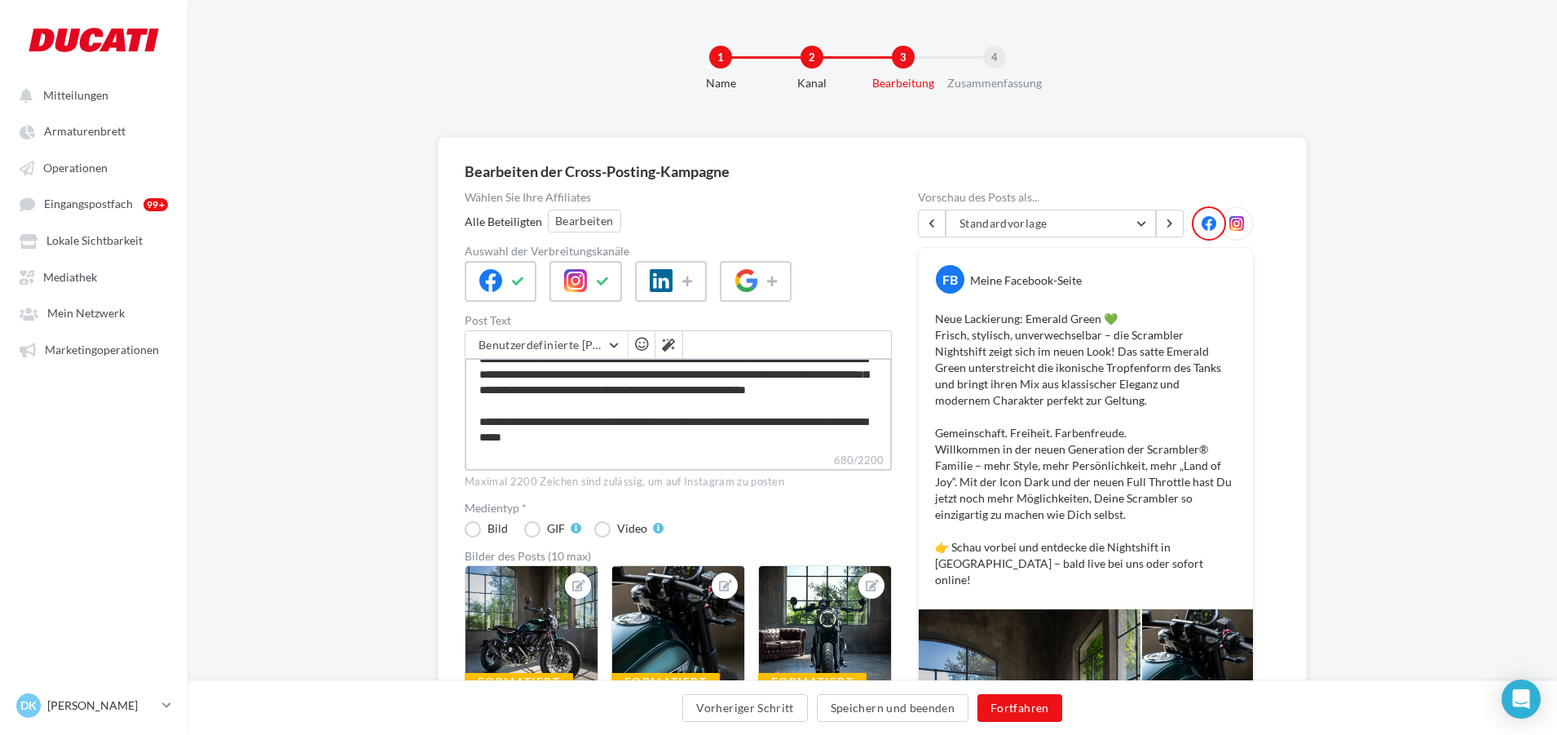
type textarea "**********"
click at [1244, 219] on div at bounding box center [1237, 223] width 34 height 34
drag, startPoint x: 1031, startPoint y: 705, endPoint x: 1056, endPoint y: 664, distance: 47.5
click at [1031, 705] on button "Fortfahren" at bounding box center [1020, 708] width 85 height 28
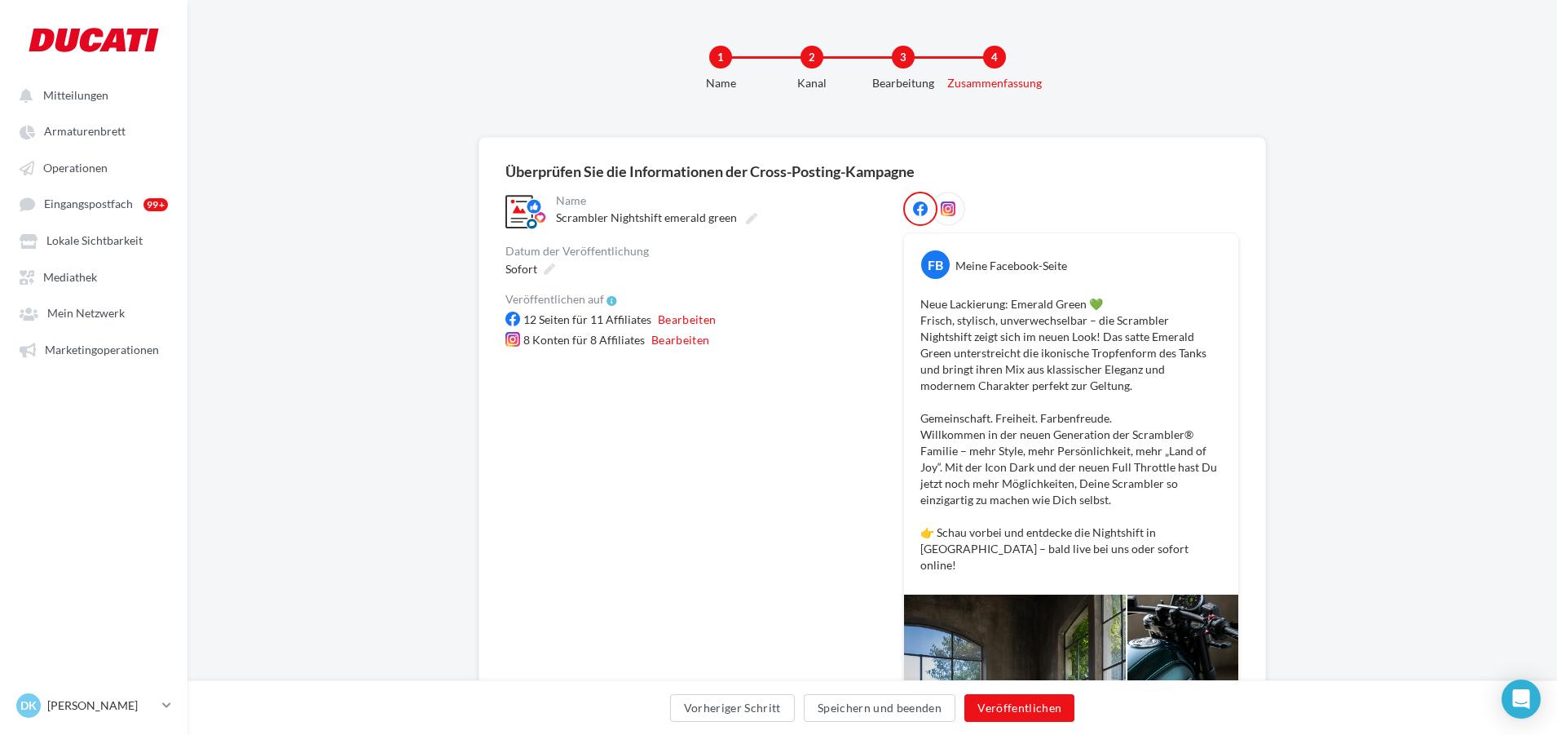
click at [952, 200] on div at bounding box center [948, 209] width 34 height 34
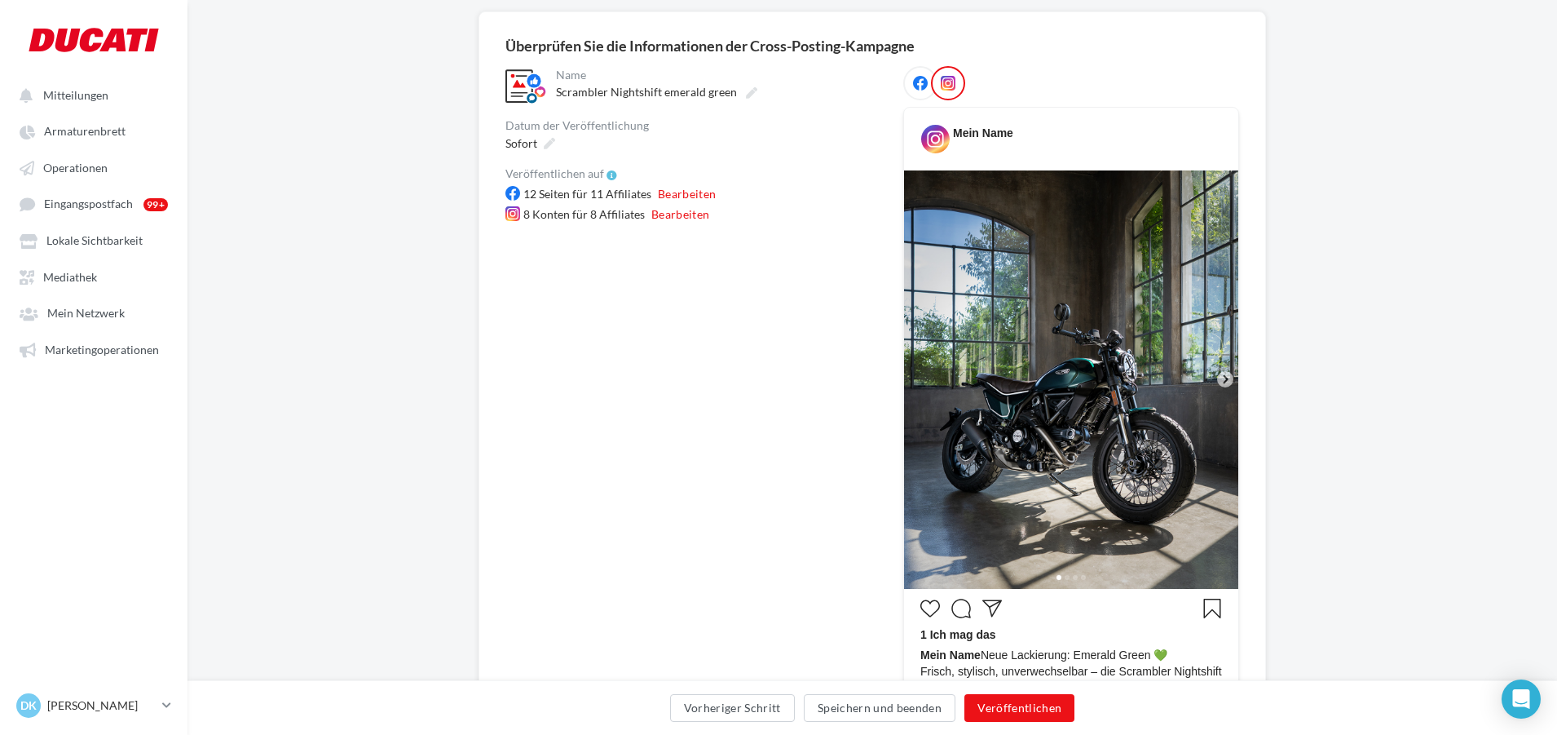
scroll to position [245, 0]
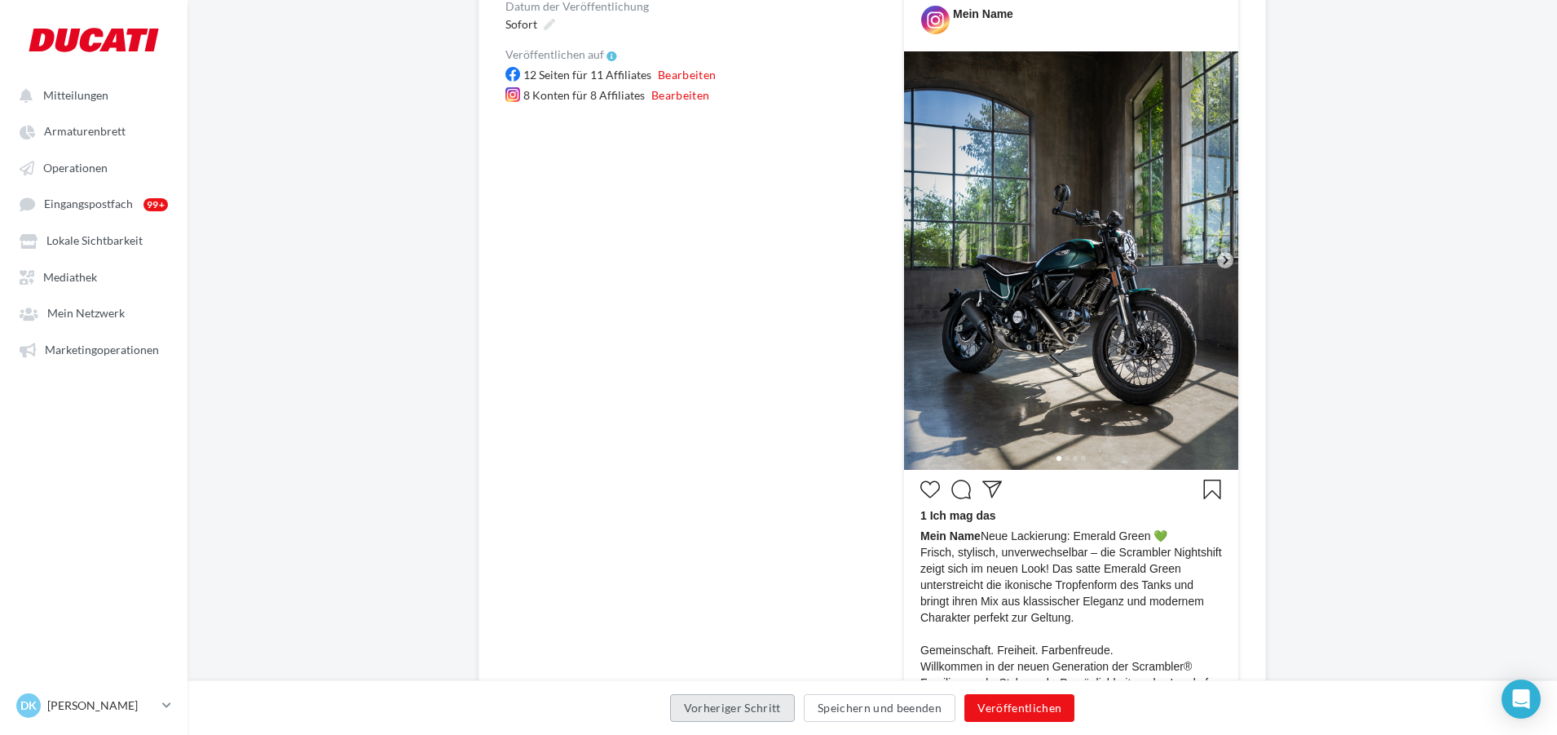
click at [712, 716] on button "Vorheriger Schritt" at bounding box center [732, 708] width 125 height 28
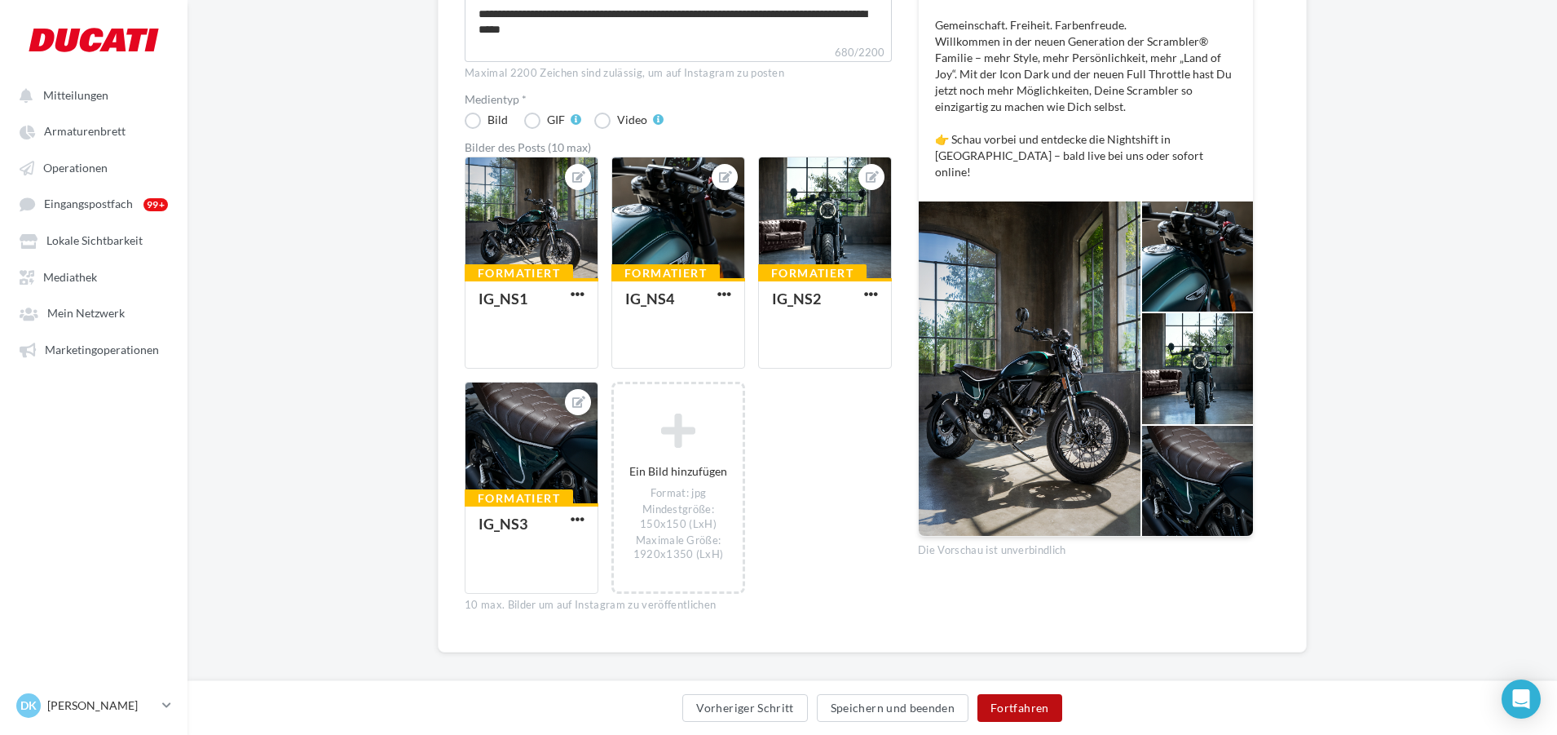
scroll to position [140, 0]
click at [1014, 709] on button "Fortfahren" at bounding box center [1020, 708] width 85 height 28
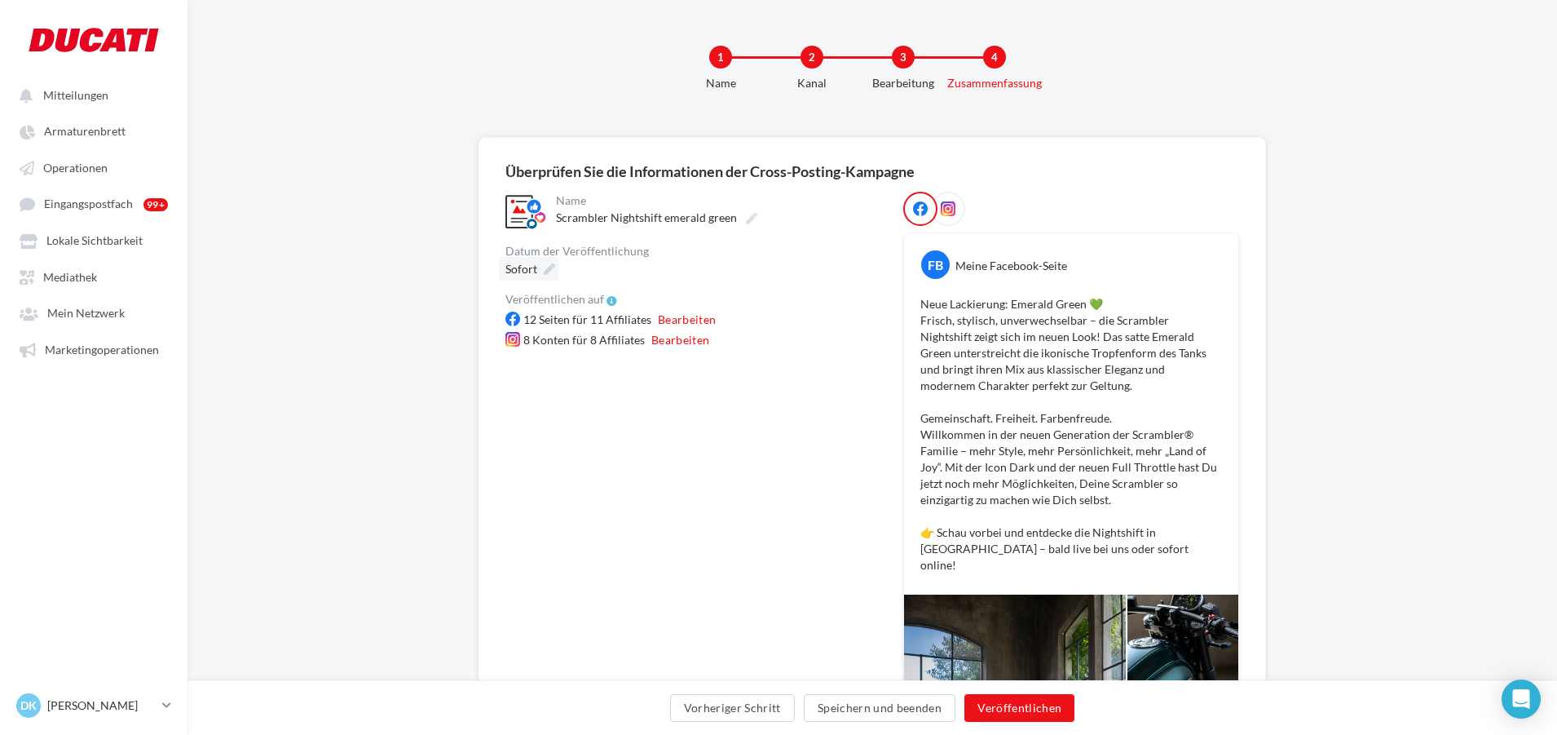
click at [532, 271] on span "Sofort" at bounding box center [521, 269] width 32 height 14
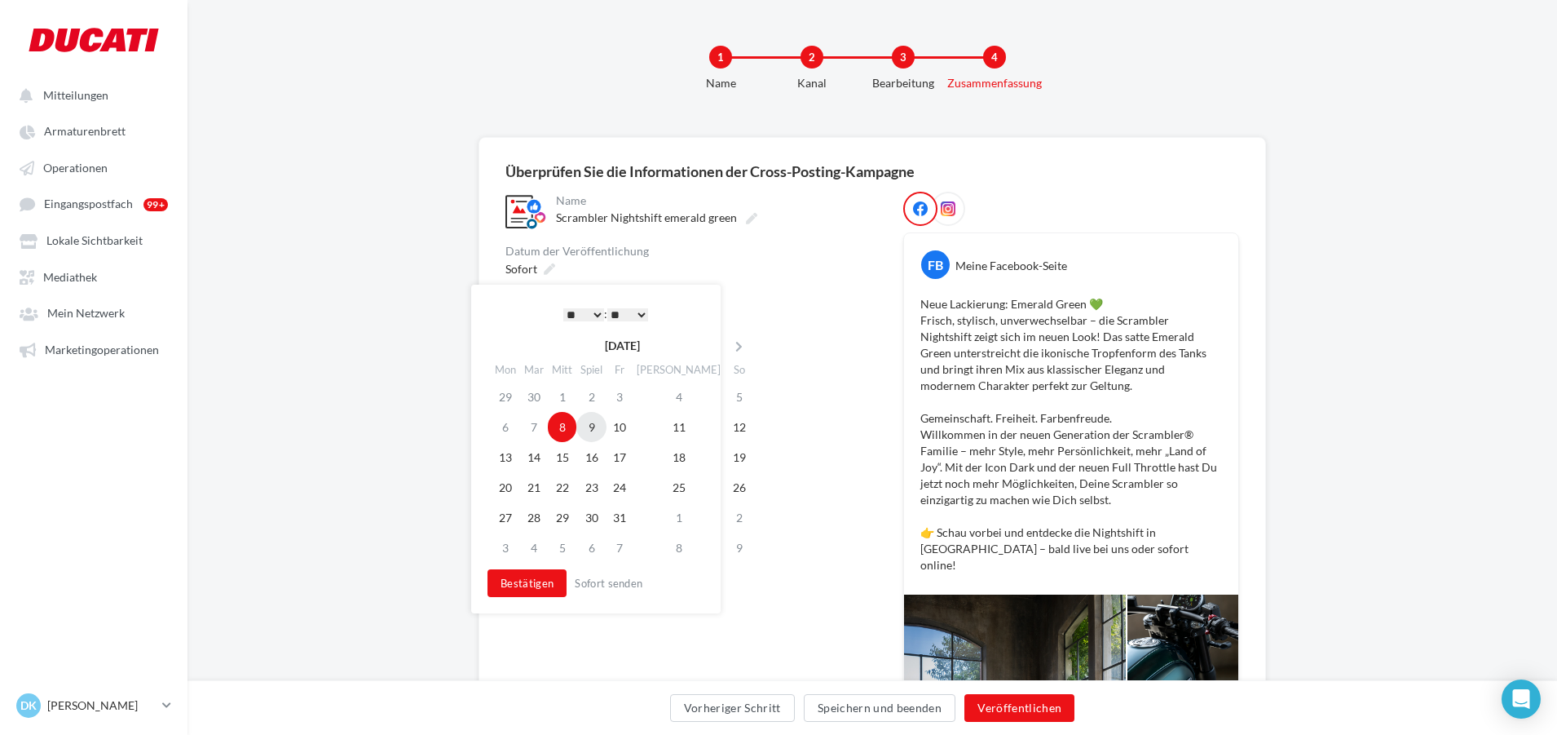
click at [591, 430] on td "9" at bounding box center [591, 427] width 30 height 30
click at [529, 591] on button "Bestätigen" at bounding box center [527, 583] width 79 height 28
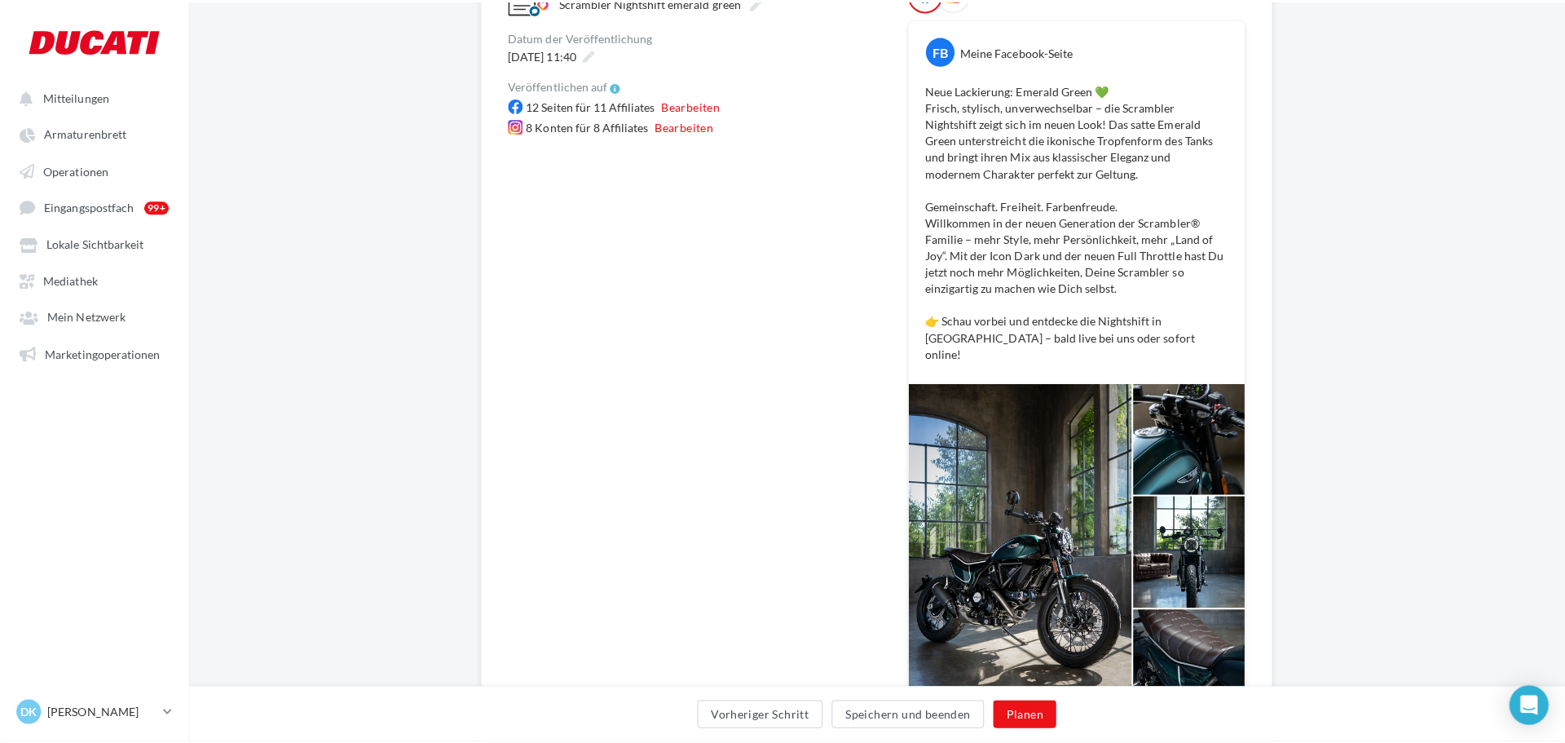
scroll to position [160, 0]
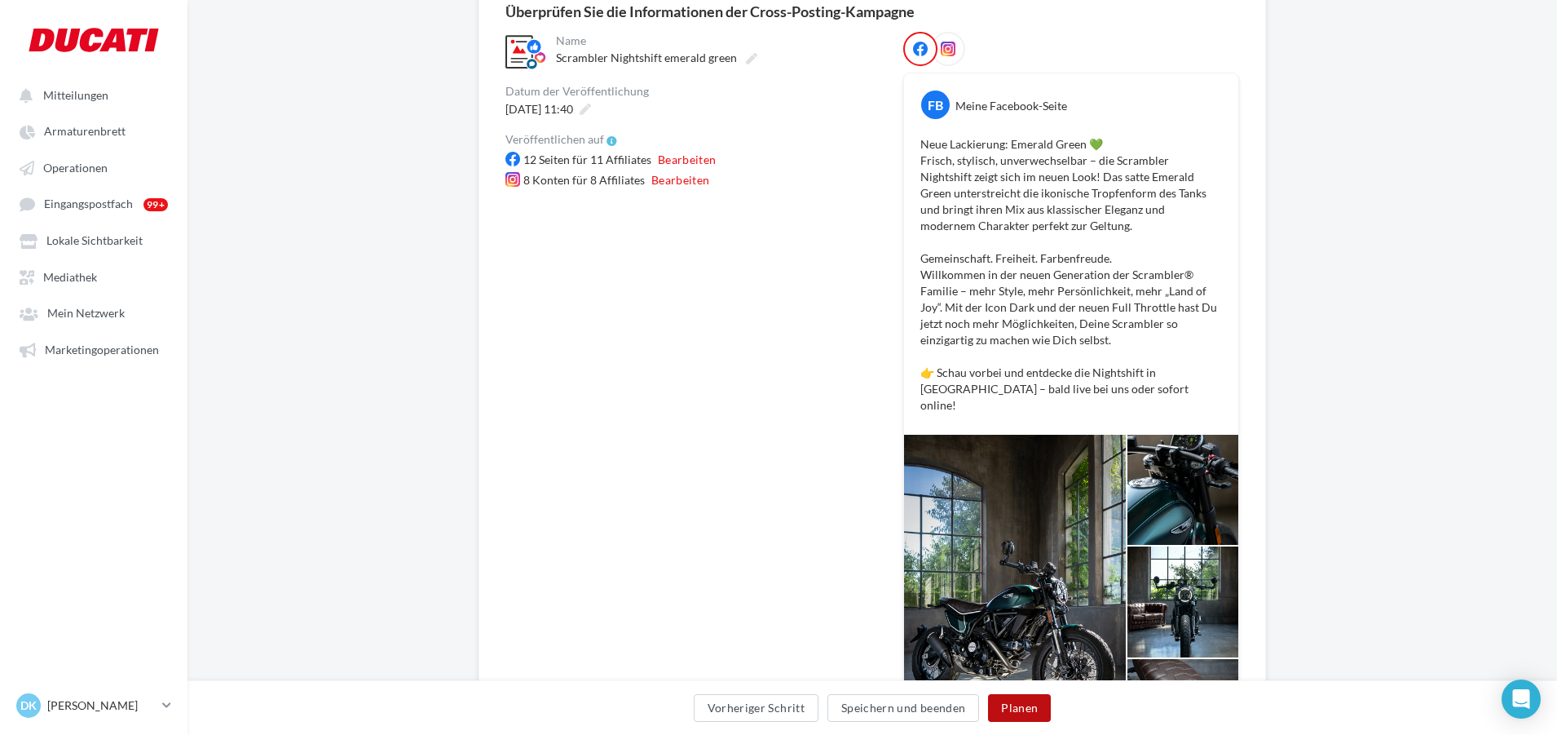
click at [1019, 703] on button "Planen" at bounding box center [1019, 708] width 63 height 28
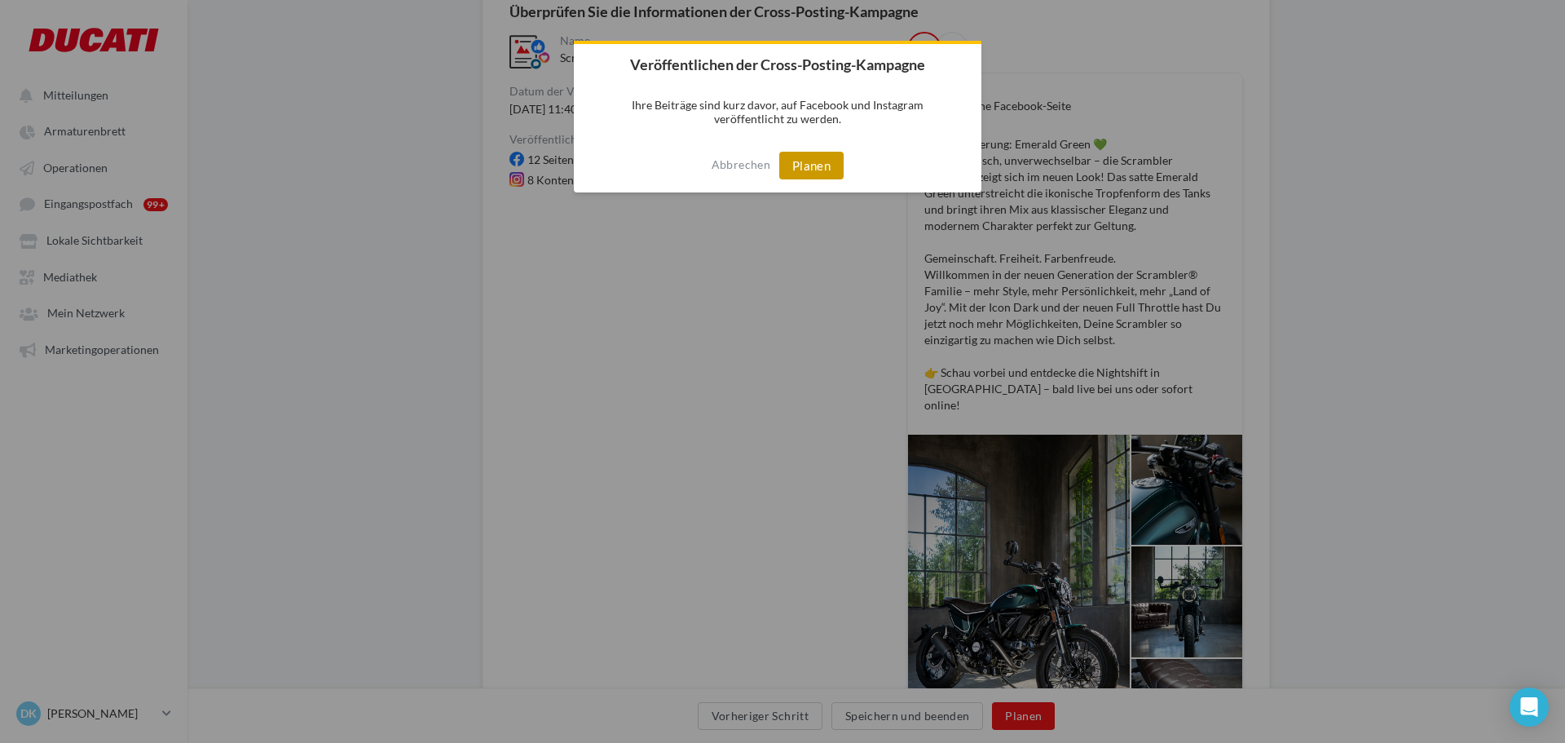
click at [814, 177] on button "Planen" at bounding box center [811, 166] width 64 height 28
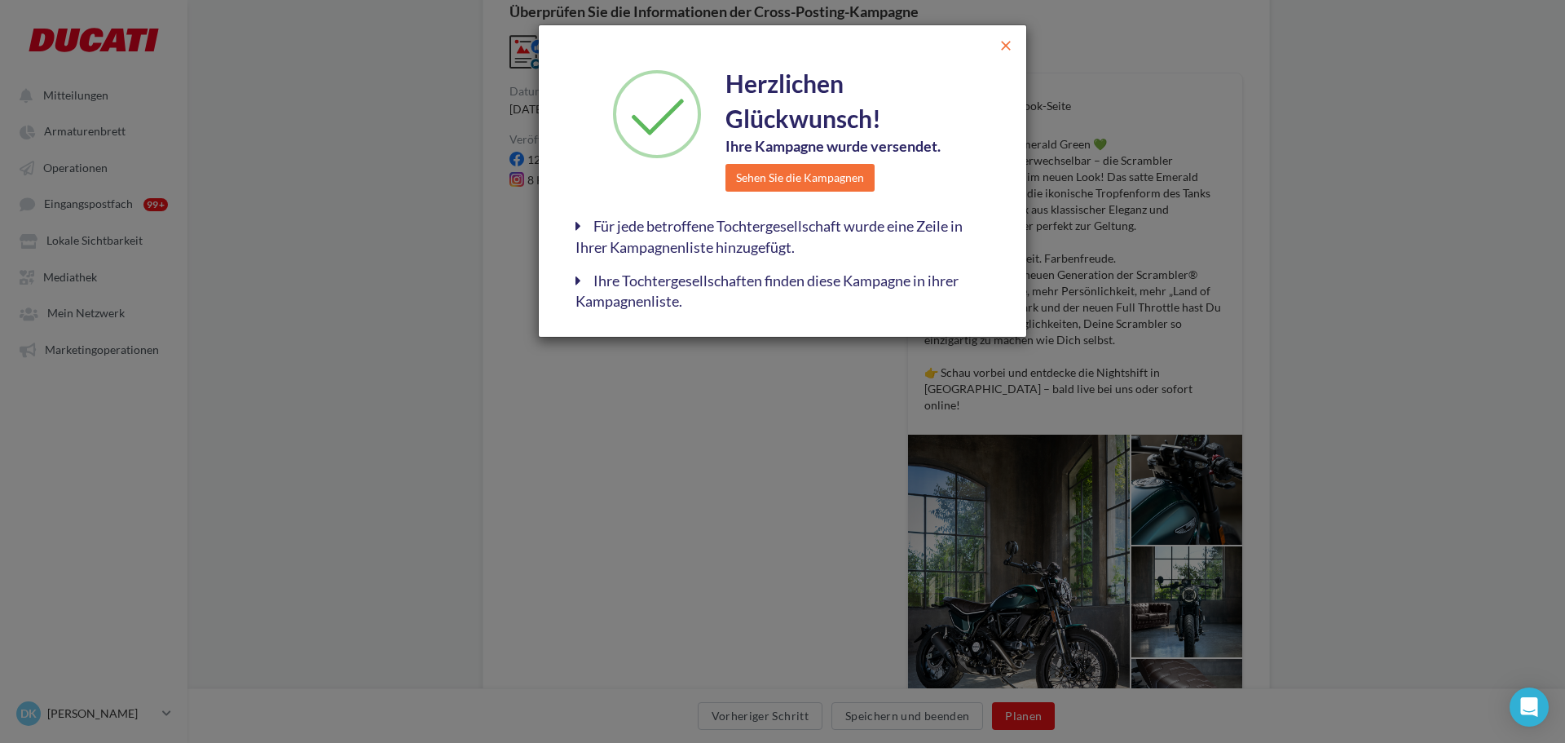
click at [1006, 42] on span "close" at bounding box center [1006, 46] width 16 height 16
